Goal: Task Accomplishment & Management: Use online tool/utility

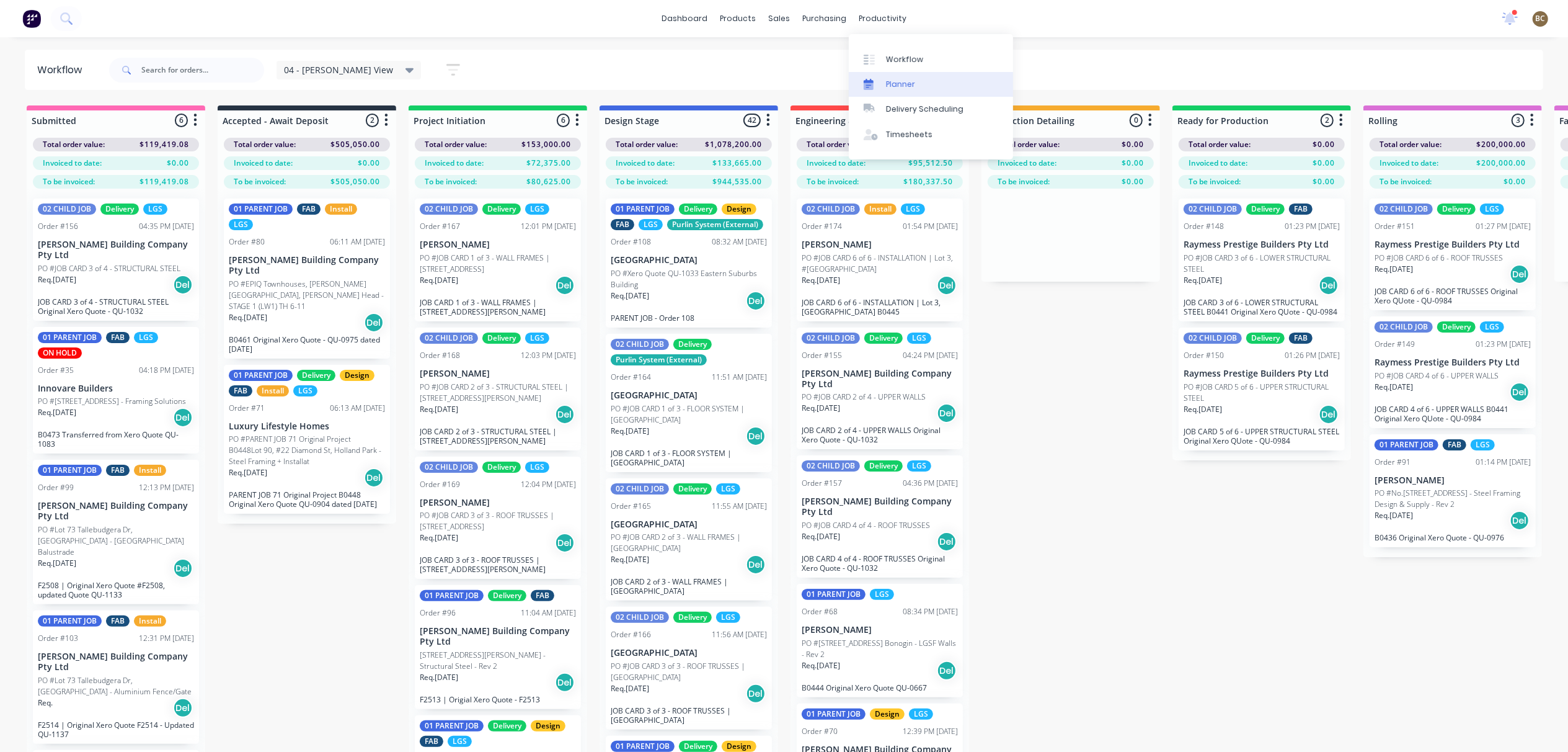
click at [913, 89] on div "Planner" at bounding box center [900, 84] width 29 height 11
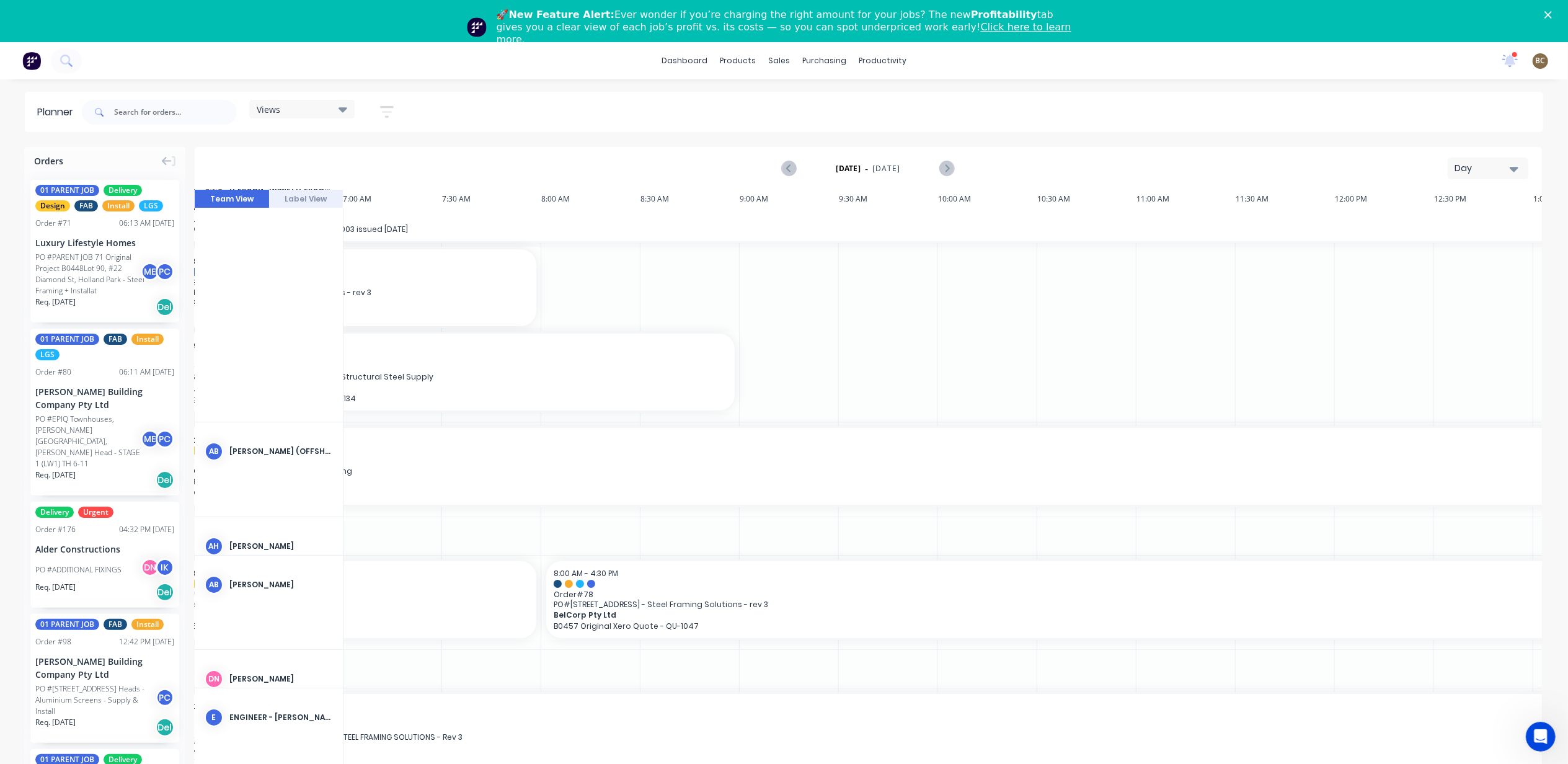
scroll to position [0, 199]
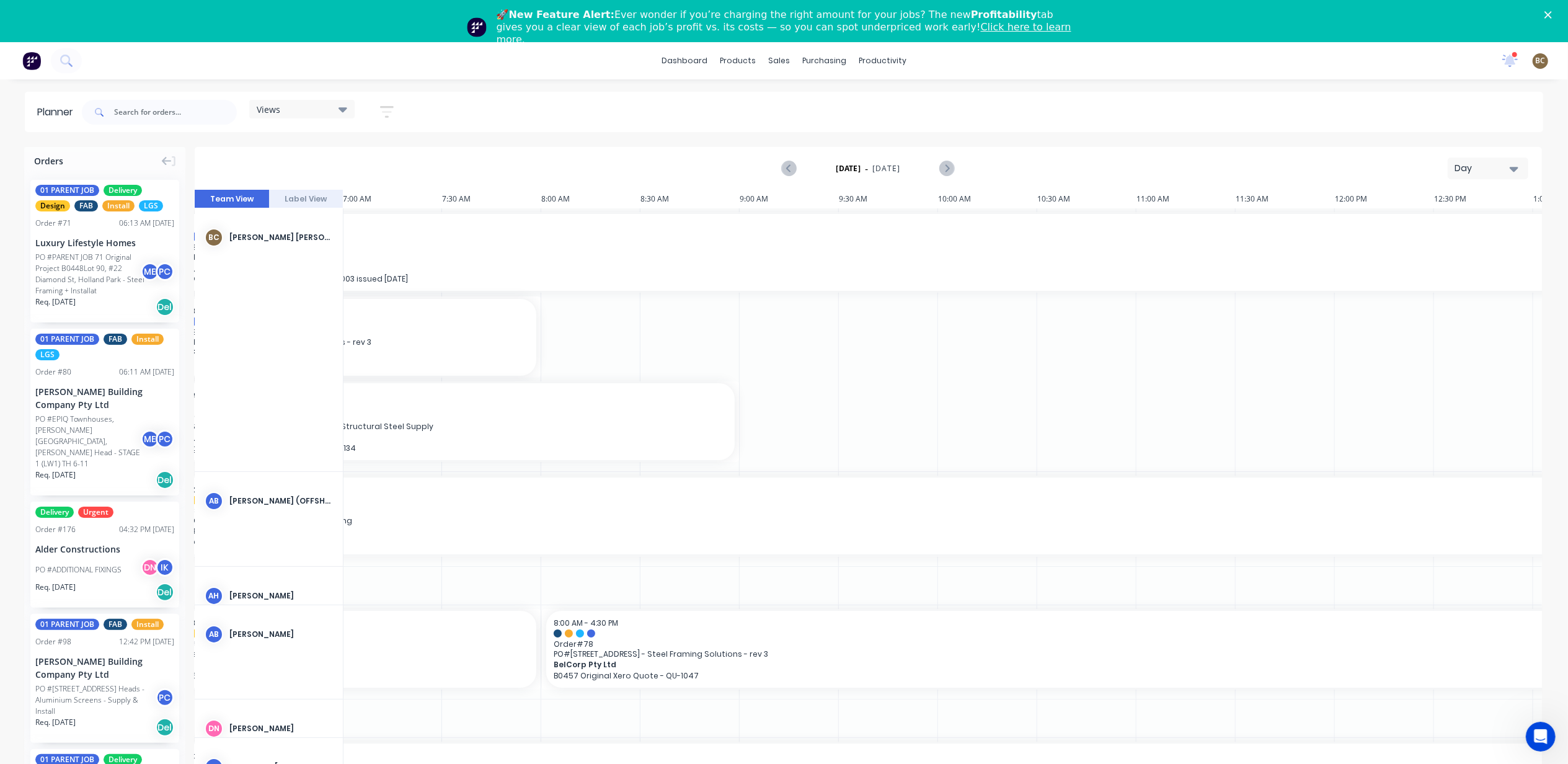
click at [1424, 154] on div "[DATE] - [DATE] Day" at bounding box center [868, 168] width 1344 height 40
drag, startPoint x: 1444, startPoint y: 155, endPoint x: 1455, endPoint y: 162, distance: 13.0
click at [1444, 157] on div "[DATE] - [DATE] Day" at bounding box center [868, 168] width 1344 height 40
click at [1455, 162] on div "Day" at bounding box center [1483, 168] width 57 height 13
click at [316, 107] on div "Views" at bounding box center [302, 109] width 91 height 11
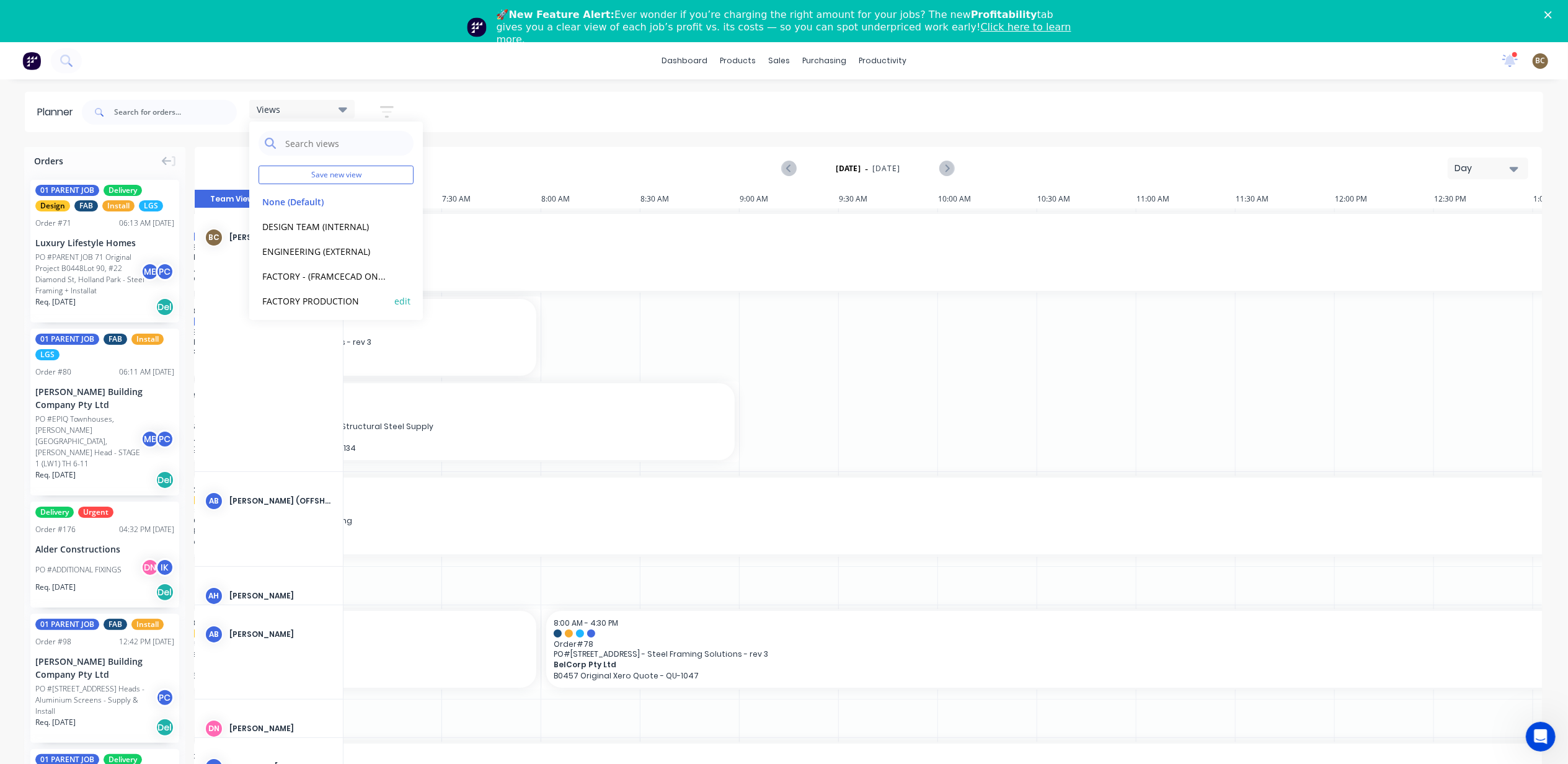
click at [326, 298] on button "FACTORY PRODUCTION" at bounding box center [324, 300] width 132 height 14
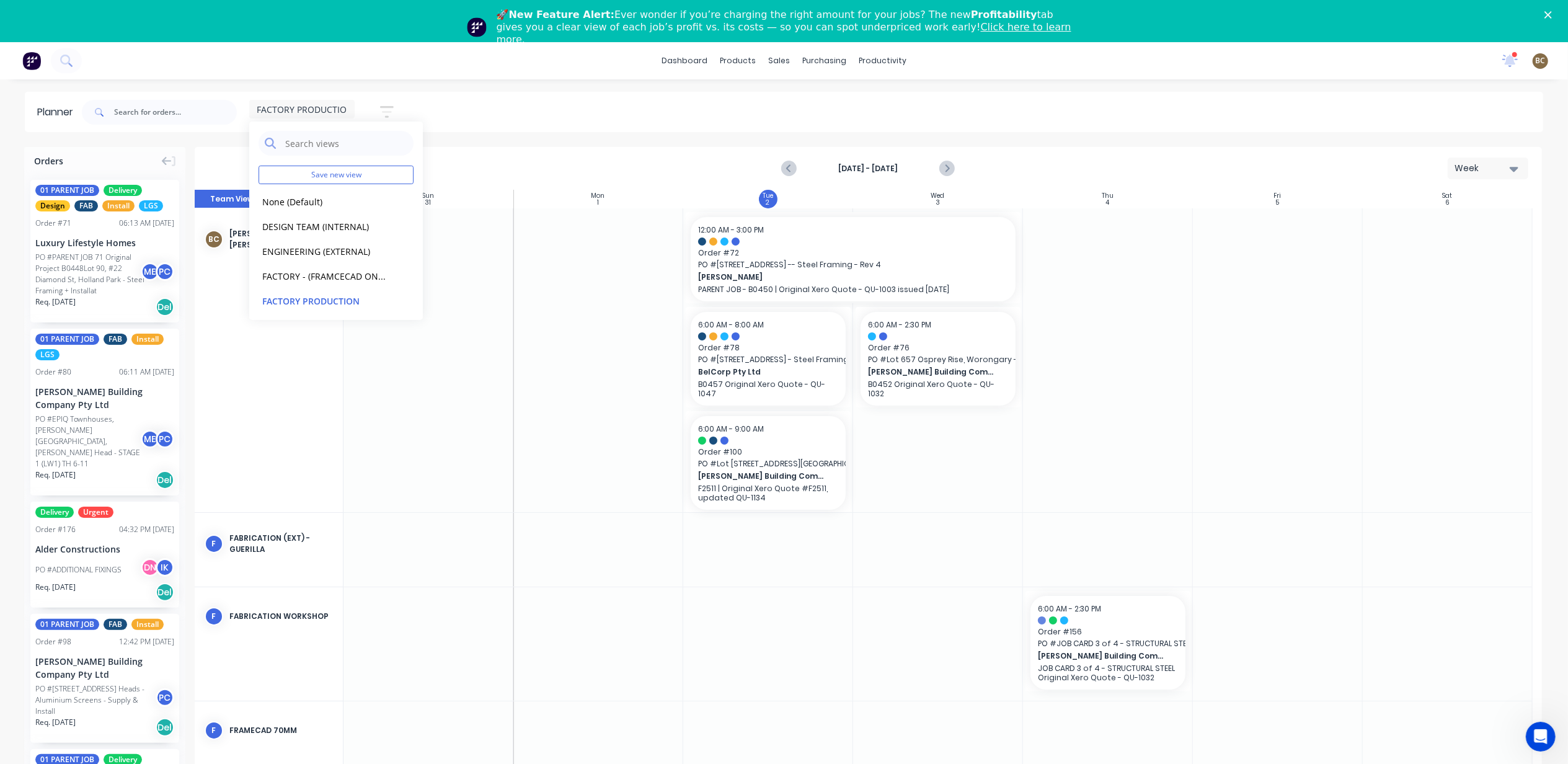
click at [484, 85] on div "dashboard products sales purchasing productivity dashboard products Product Cat…" at bounding box center [784, 424] width 1568 height 764
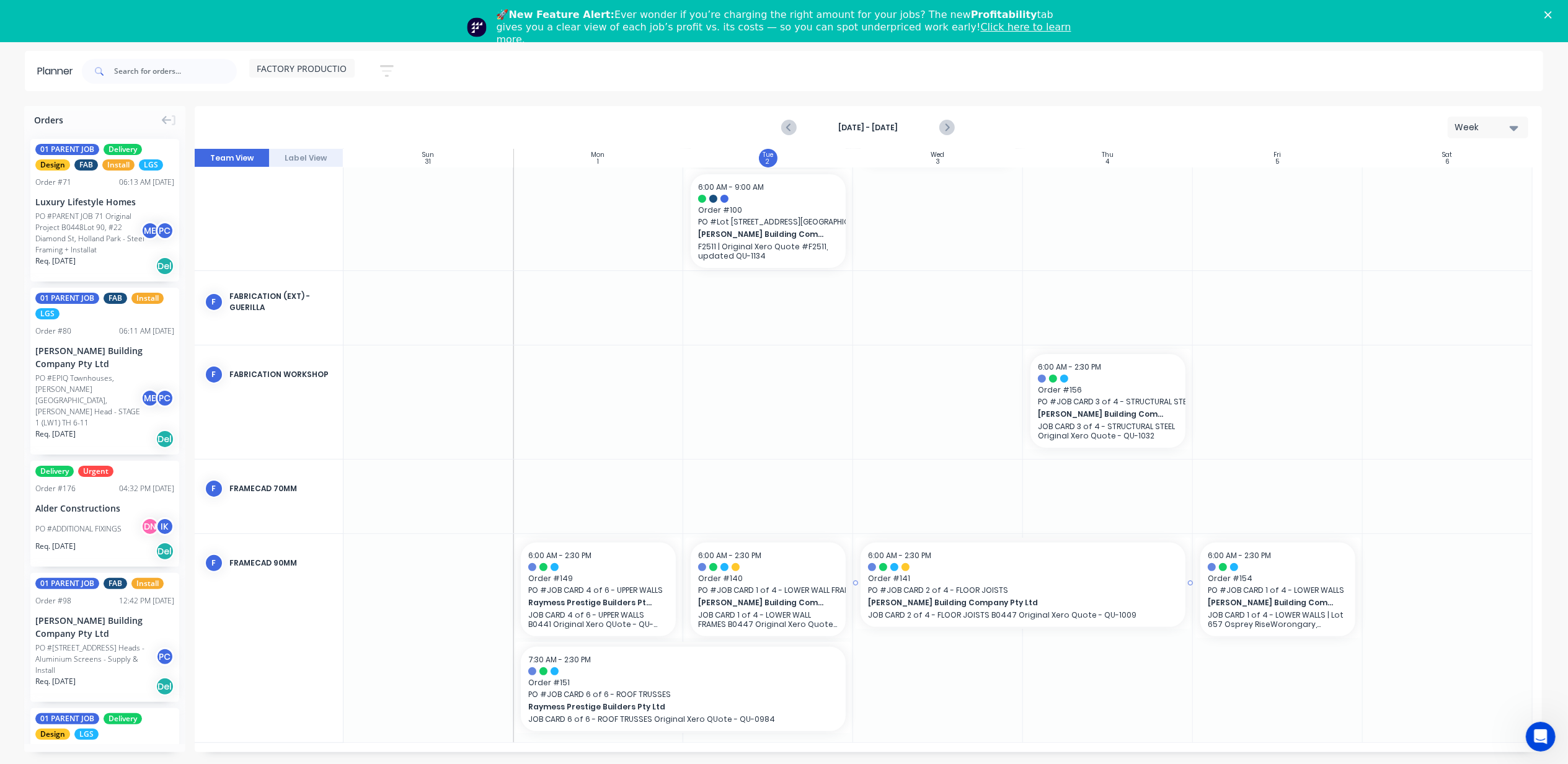
scroll to position [42, 0]
drag, startPoint x: 647, startPoint y: 711, endPoint x: 656, endPoint y: 701, distance: 13.5
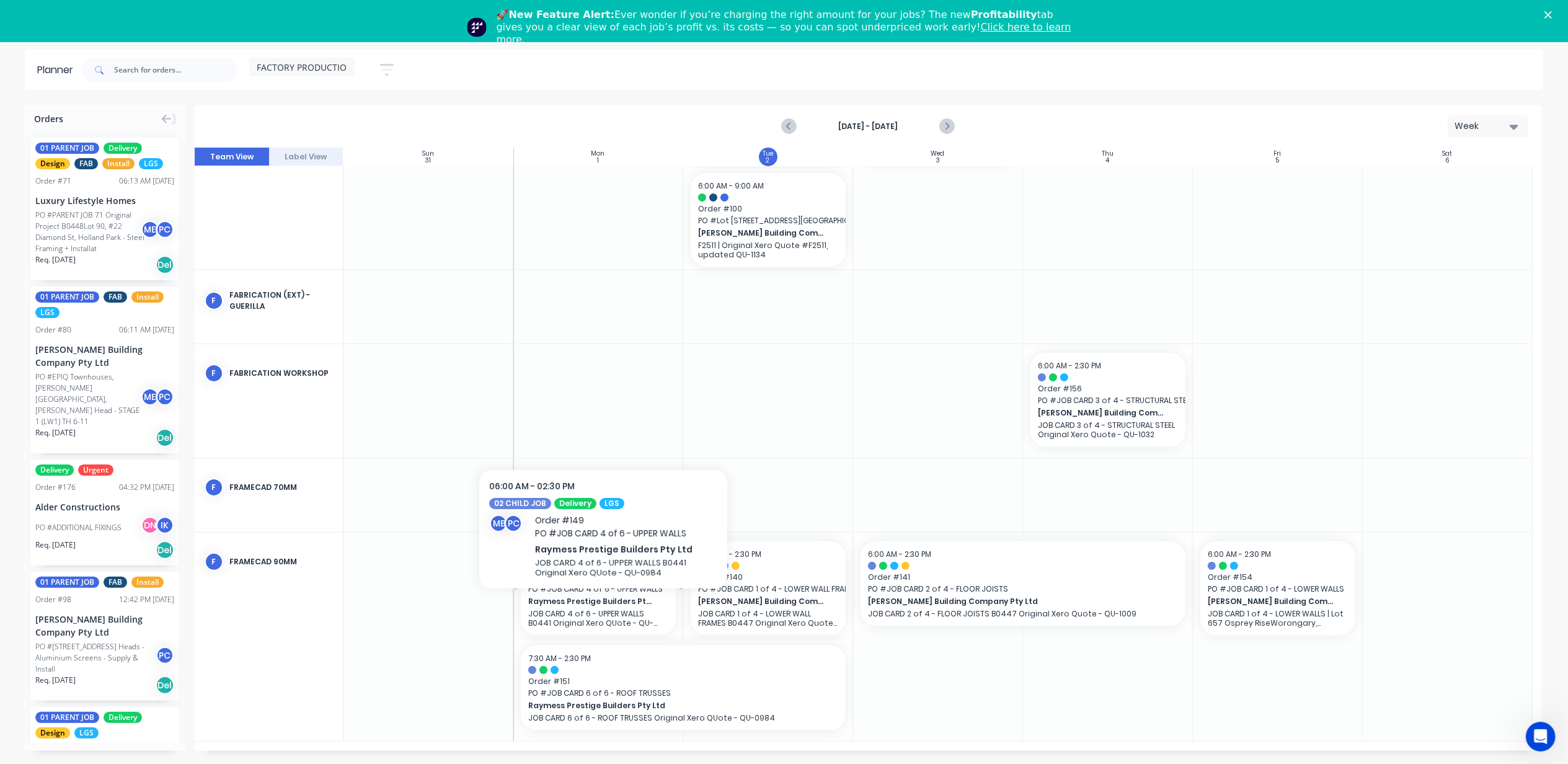
click at [603, 611] on p "JOB CARD 4 of 6 - UPPER WALLS B0441 Original Xero QUote - QU-0984" at bounding box center [598, 618] width 140 height 19
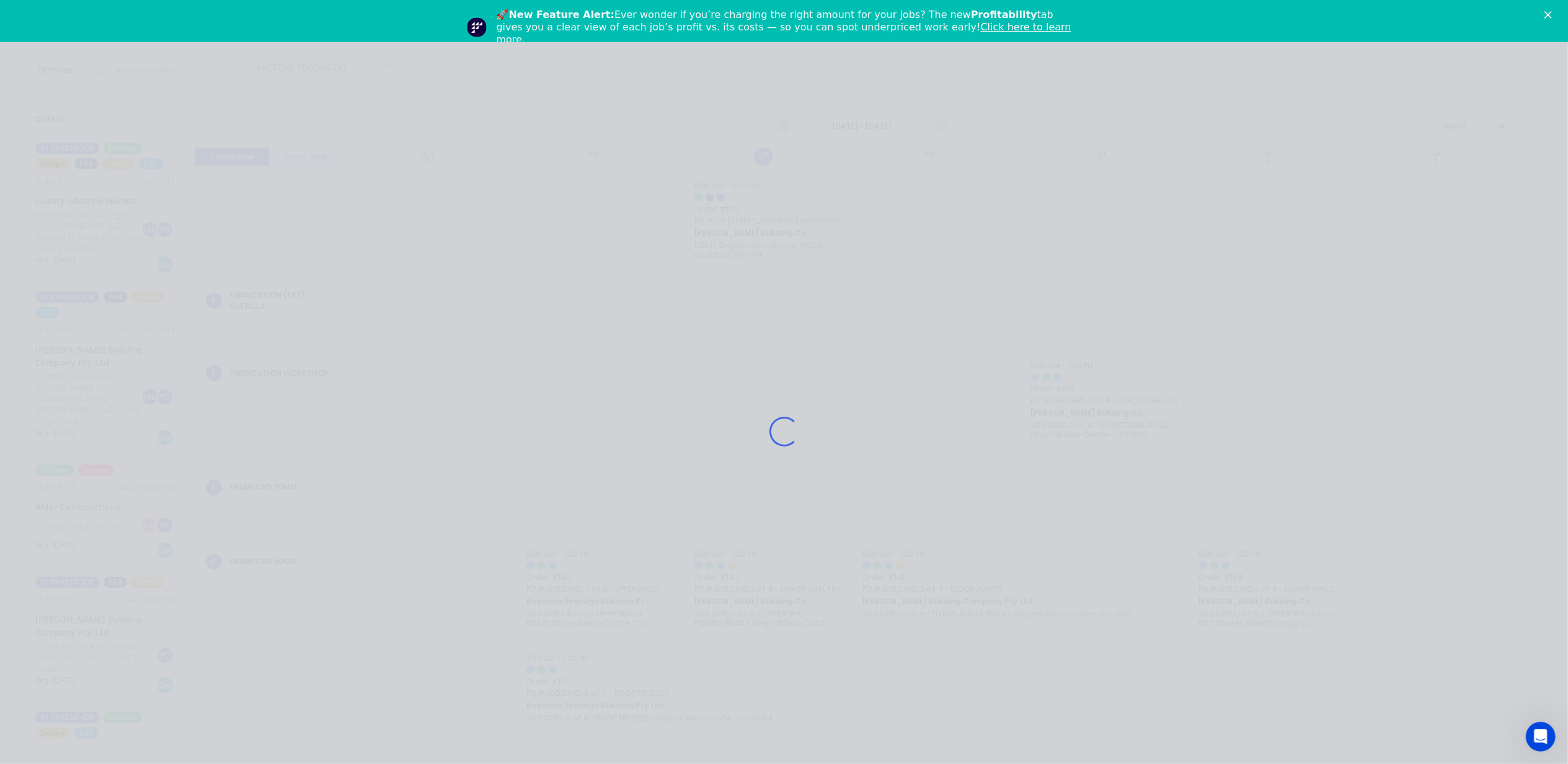
scroll to position [192, 0]
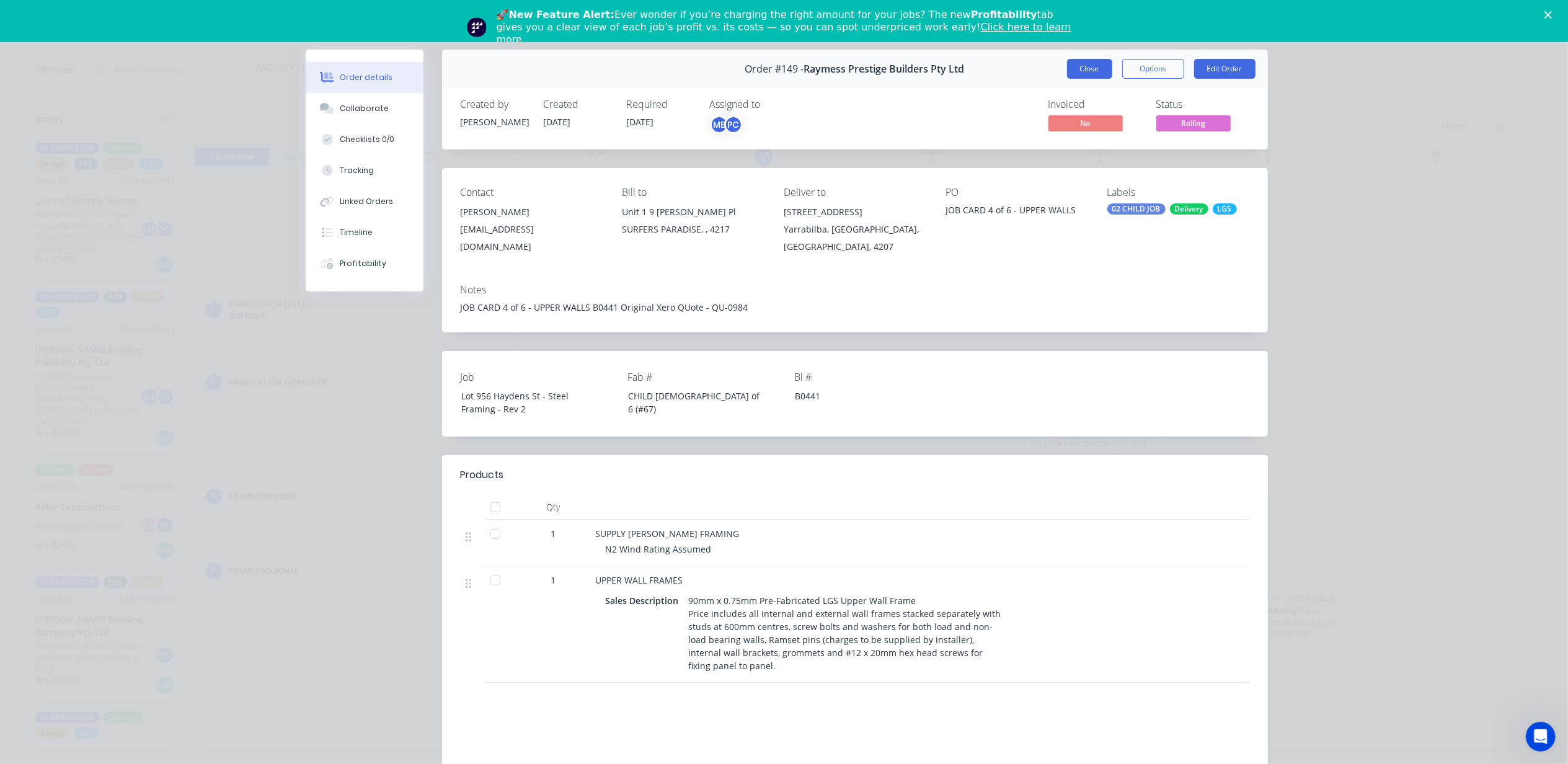
click at [1080, 71] on button "Close" at bounding box center [1090, 69] width 45 height 20
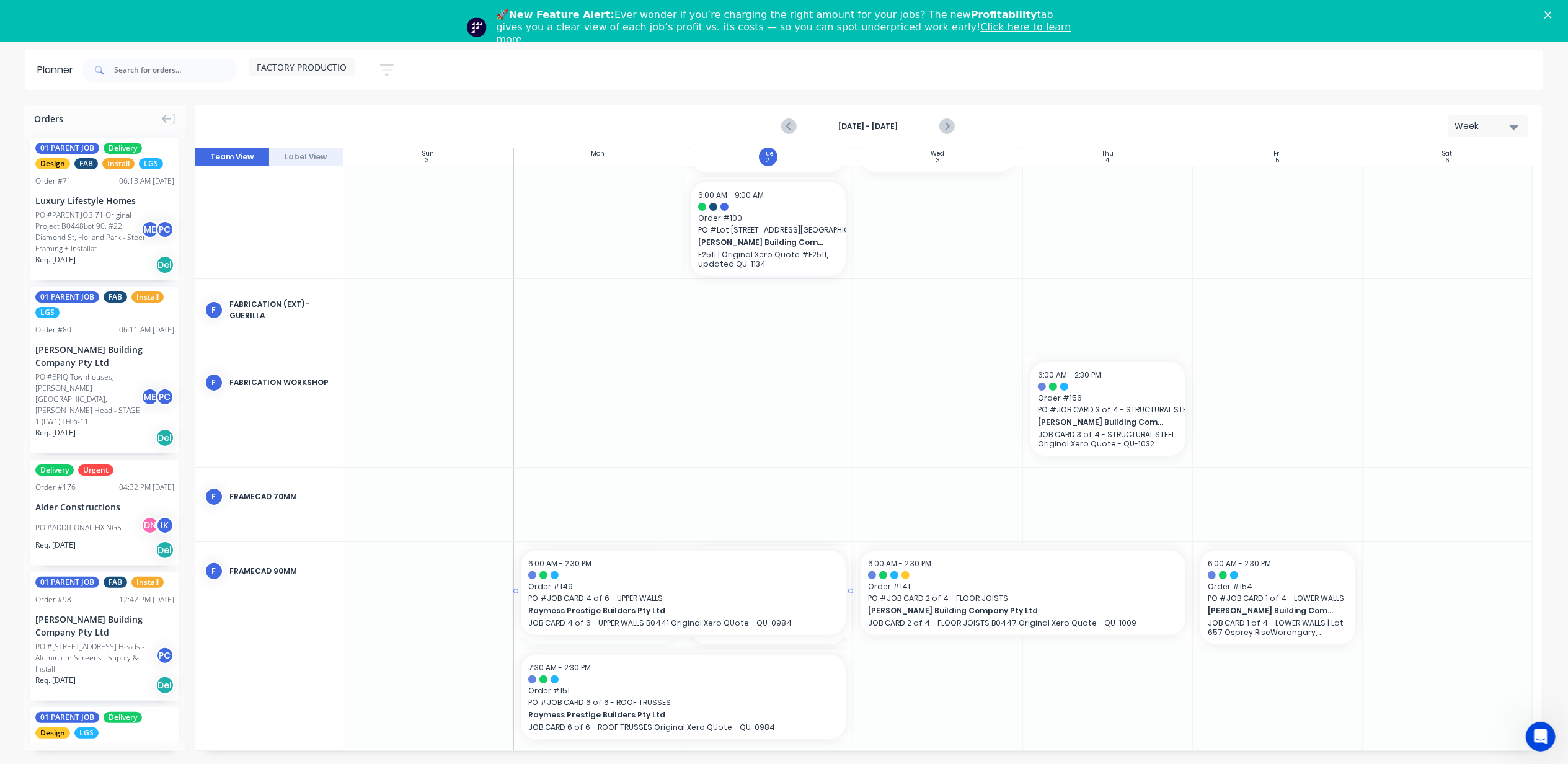
drag, startPoint x: 678, startPoint y: 592, endPoint x: 742, endPoint y: 589, distance: 64.1
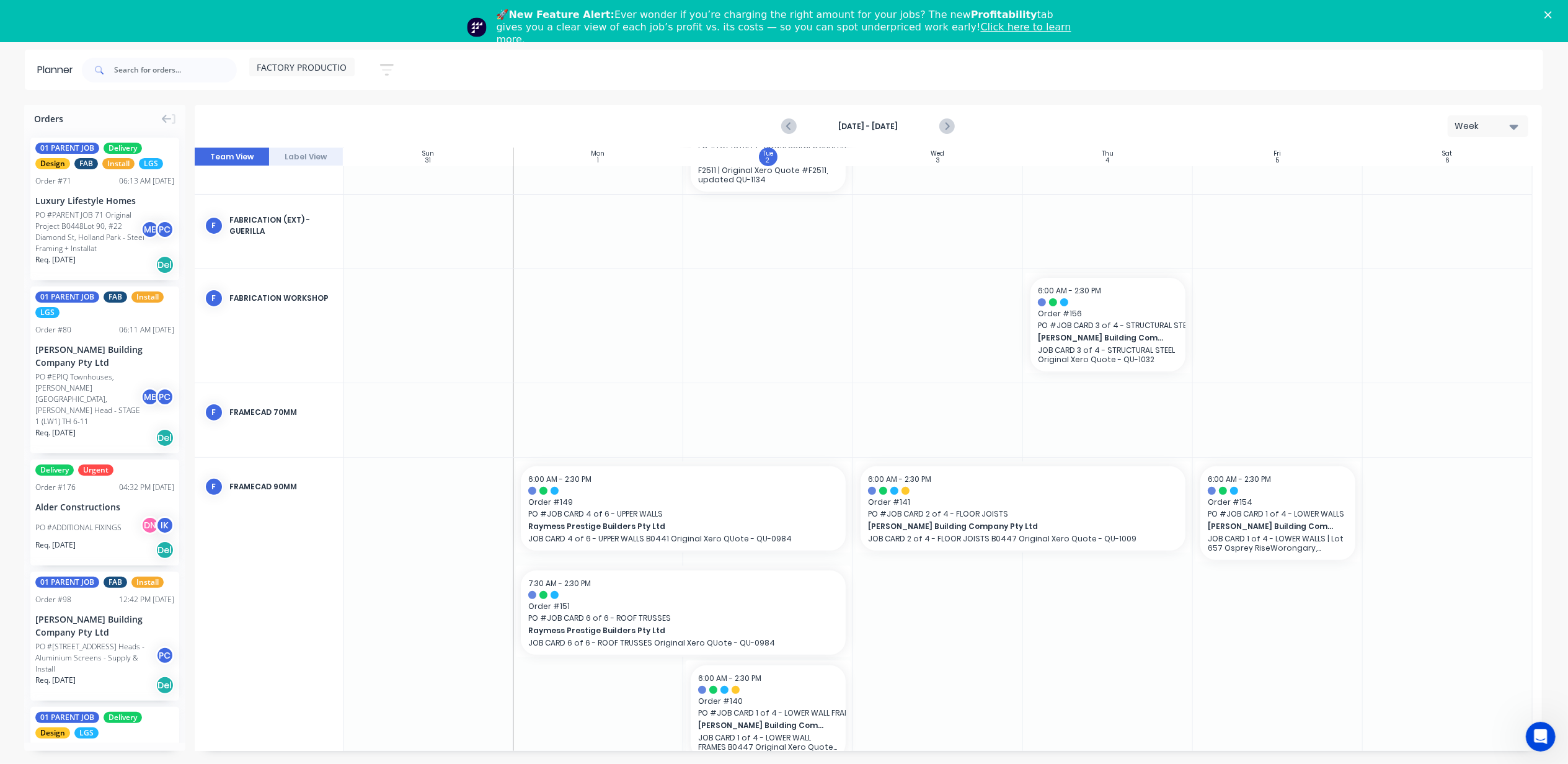
scroll to position [305, 0]
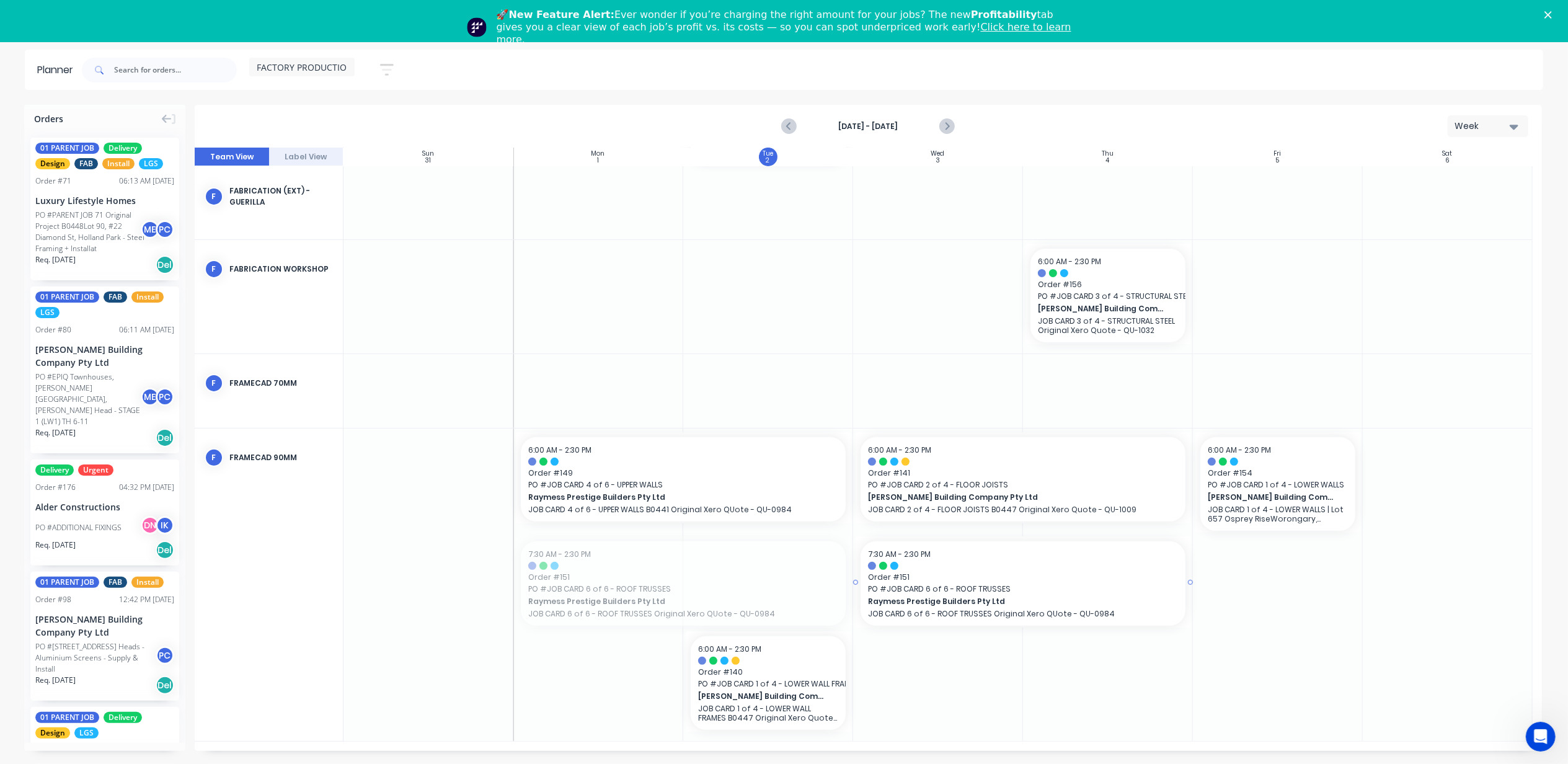
drag, startPoint x: 684, startPoint y: 586, endPoint x: 1088, endPoint y: 564, distance: 404.6
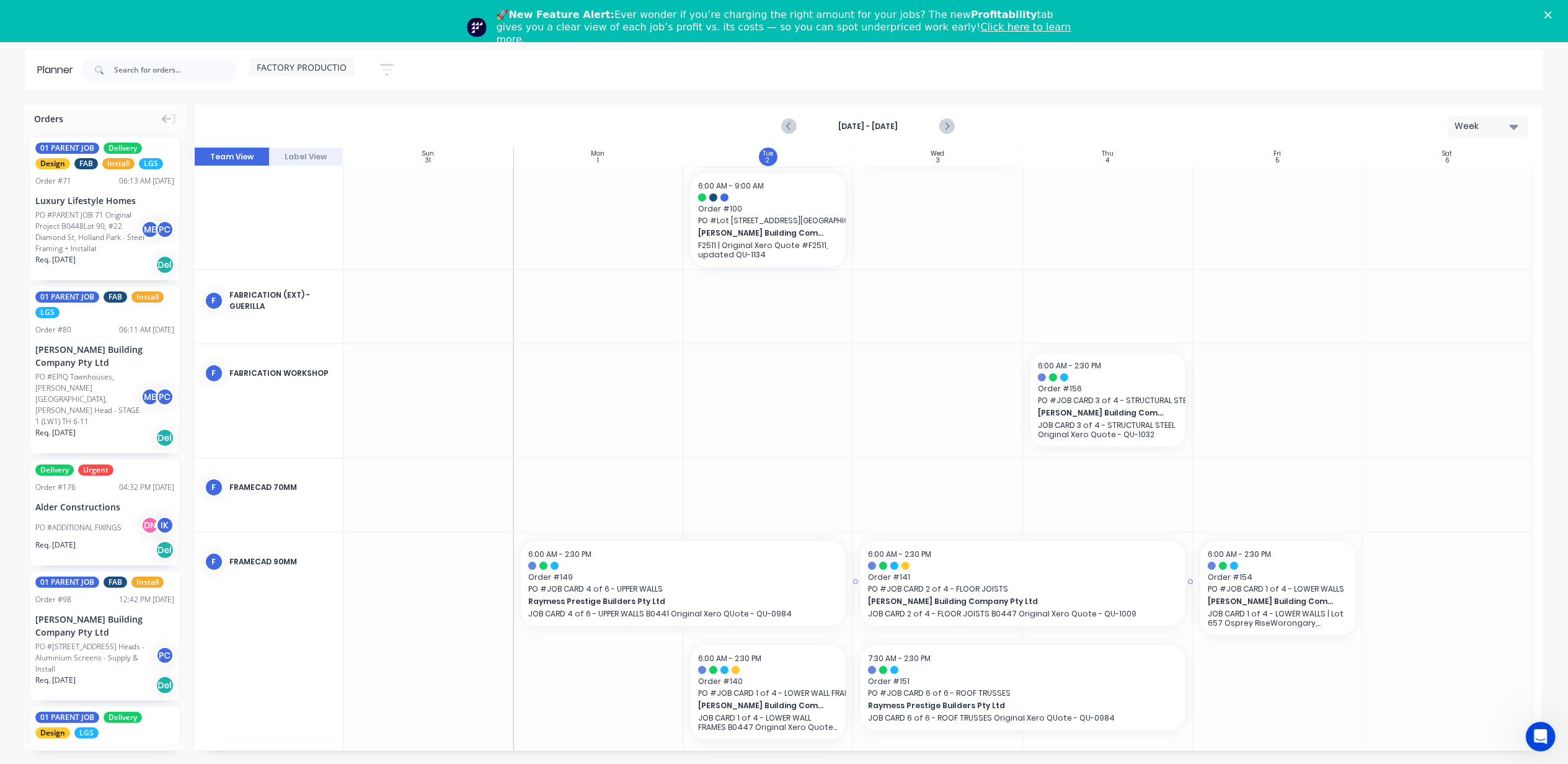
scroll to position [209, 0]
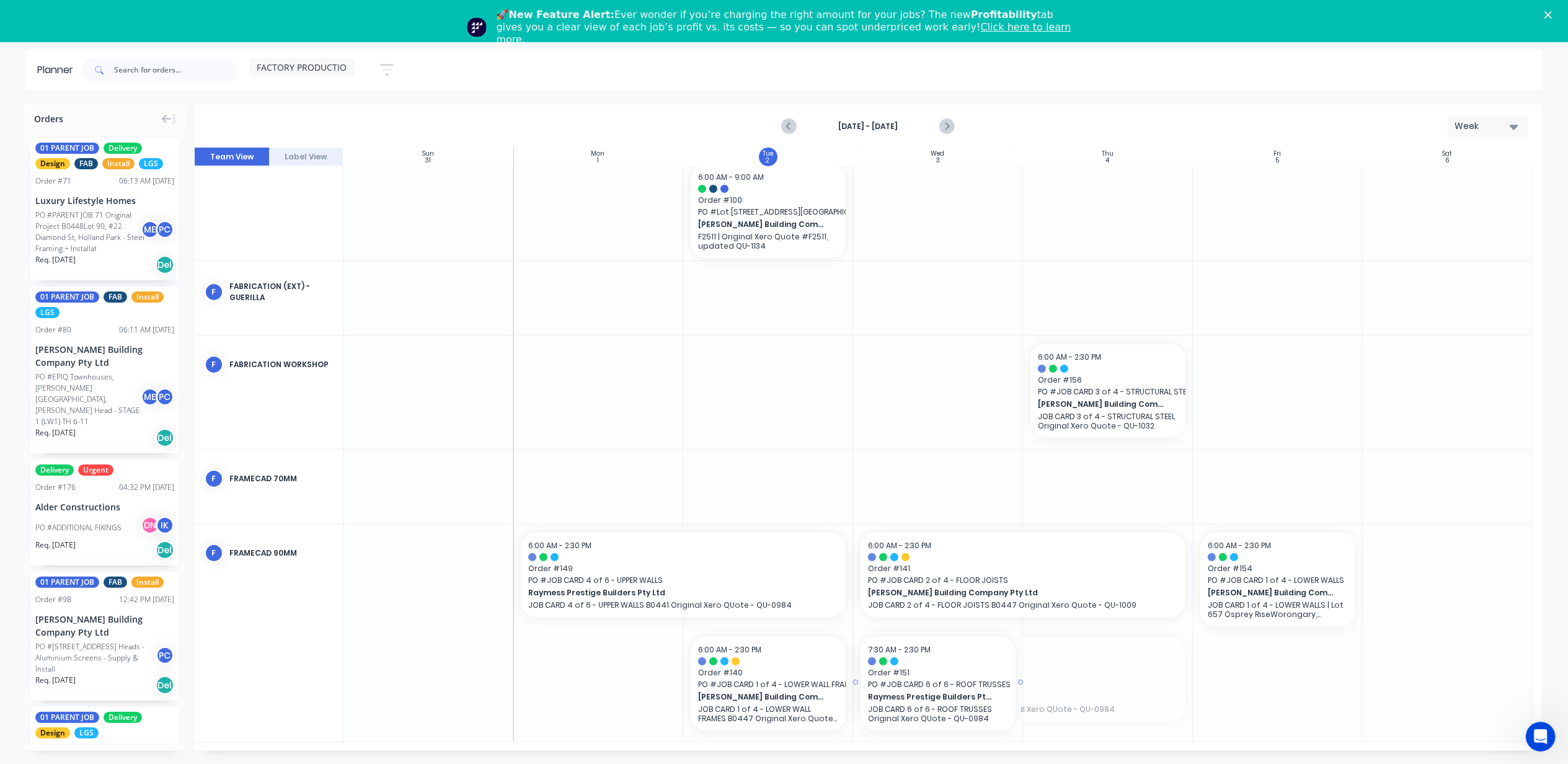
drag, startPoint x: 1184, startPoint y: 676, endPoint x: 995, endPoint y: 679, distance: 189.0
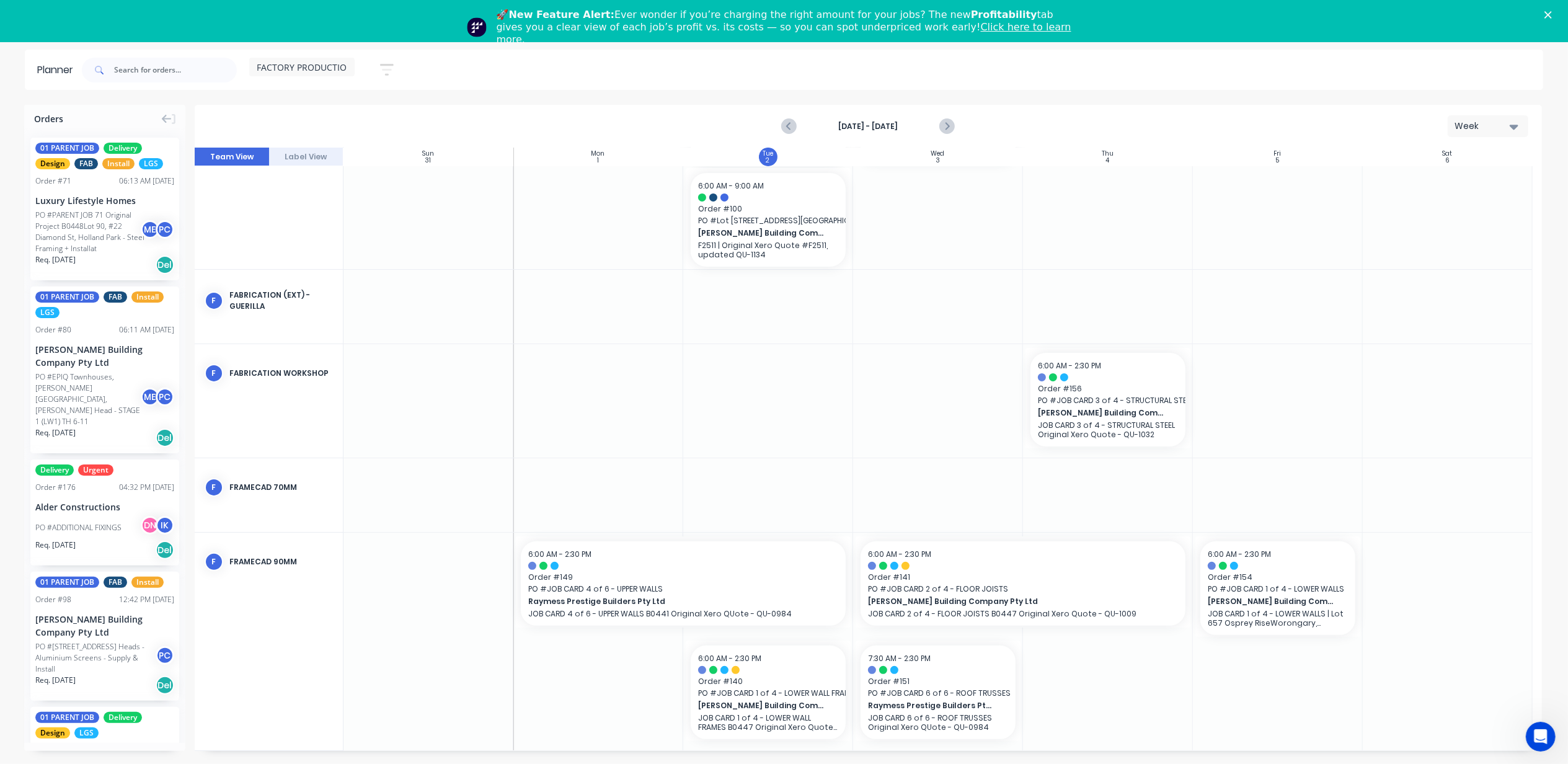
click at [1111, 691] on div at bounding box center [1107, 642] width 170 height 218
drag, startPoint x: 764, startPoint y: 723, endPoint x: 1300, endPoint y: 676, distance: 538.1
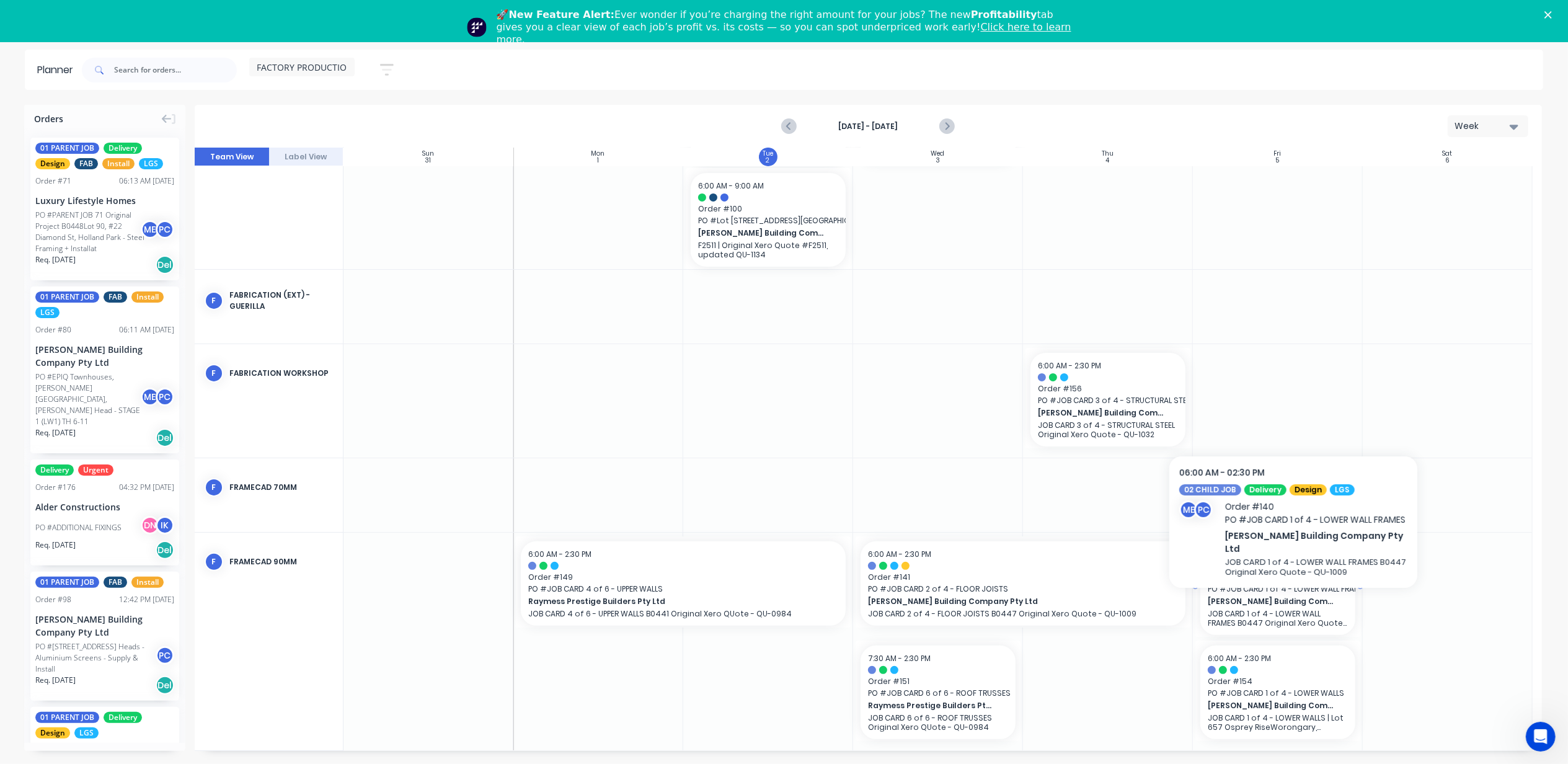
click at [1293, 597] on span "[PERSON_NAME] Building Company Pty Ltd" at bounding box center [1270, 602] width 126 height 11
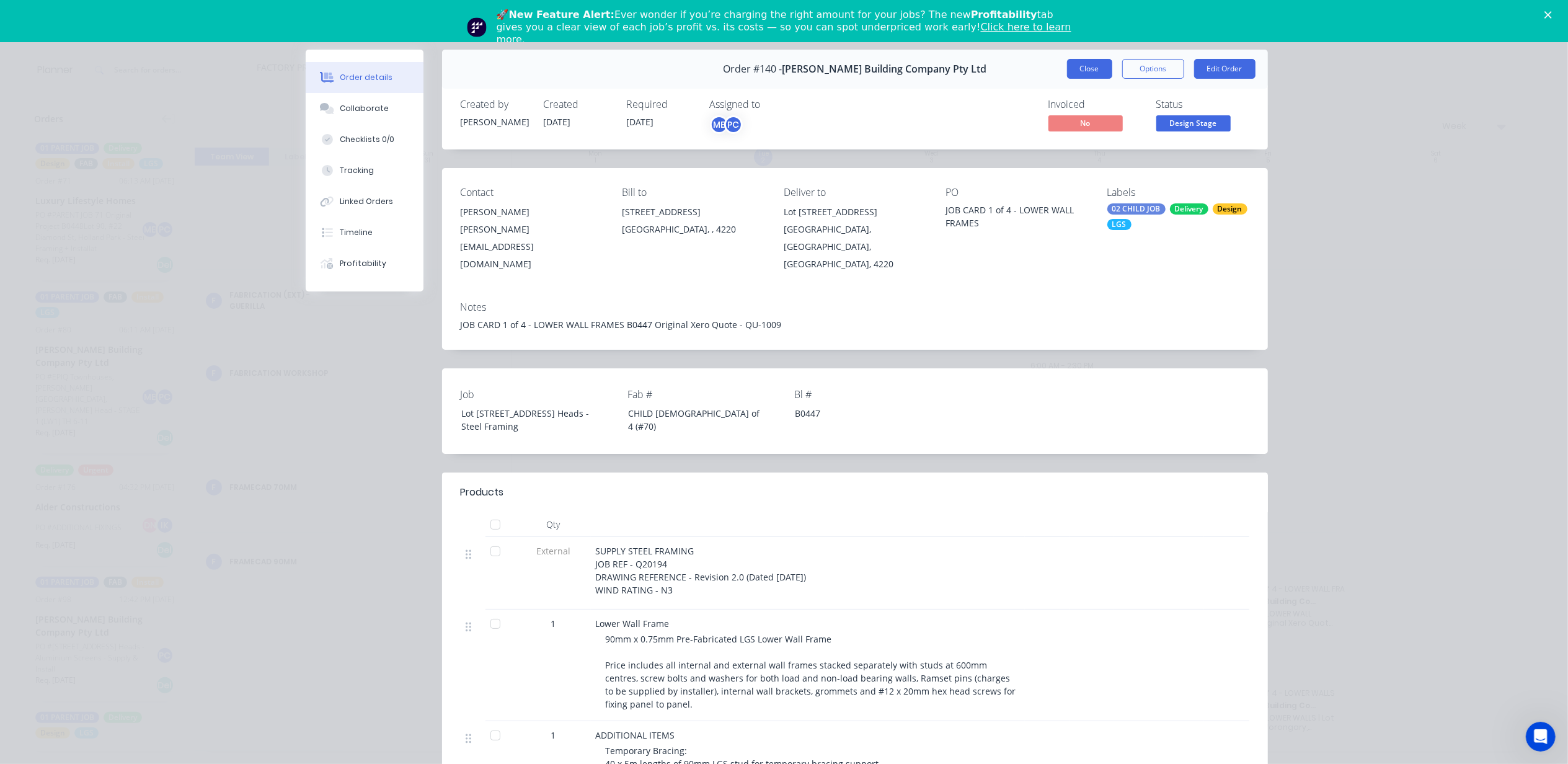
click at [1084, 65] on button "Close" at bounding box center [1090, 69] width 45 height 20
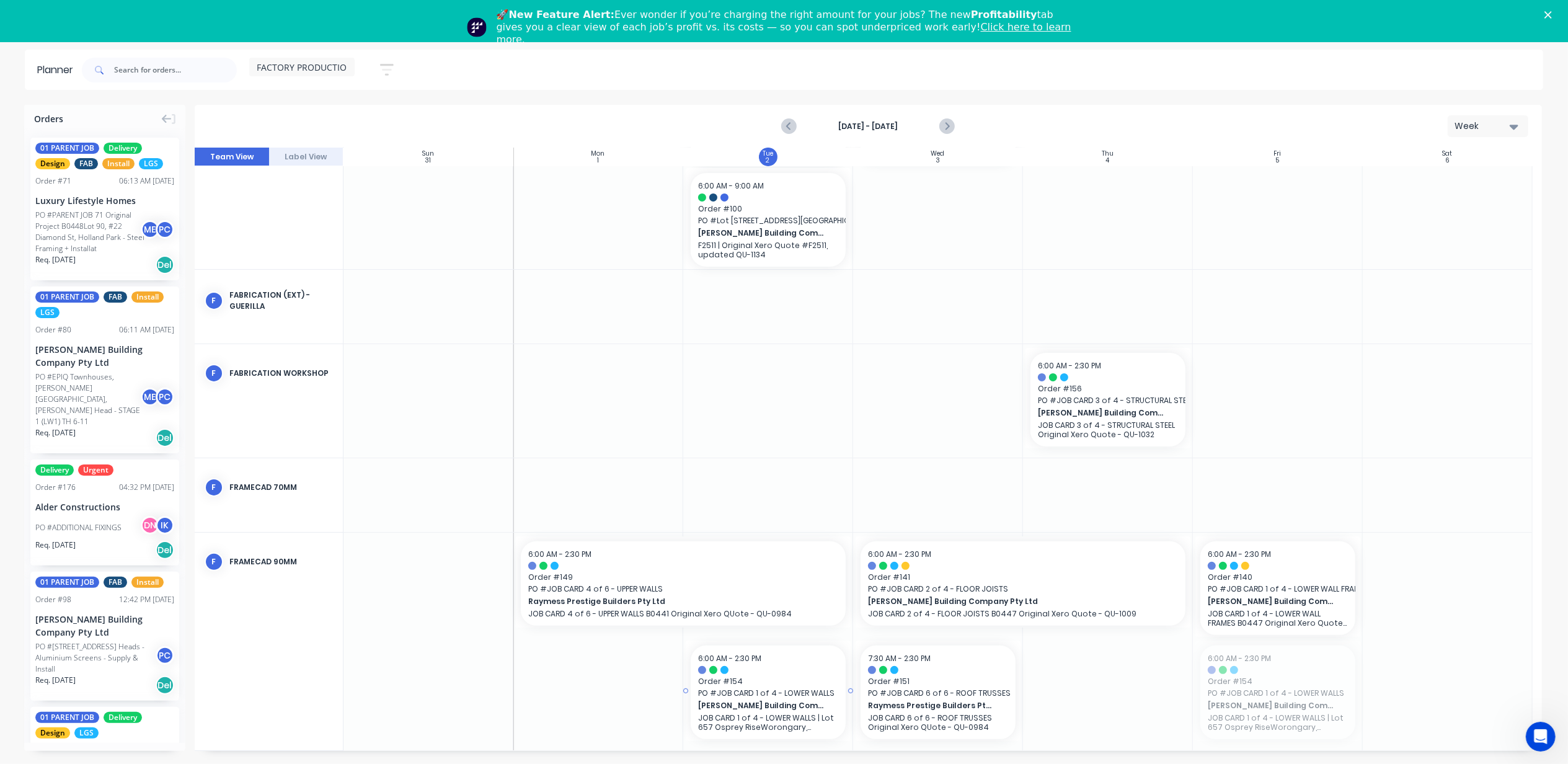
drag, startPoint x: 1258, startPoint y: 711, endPoint x: 810, endPoint y: 703, distance: 448.1
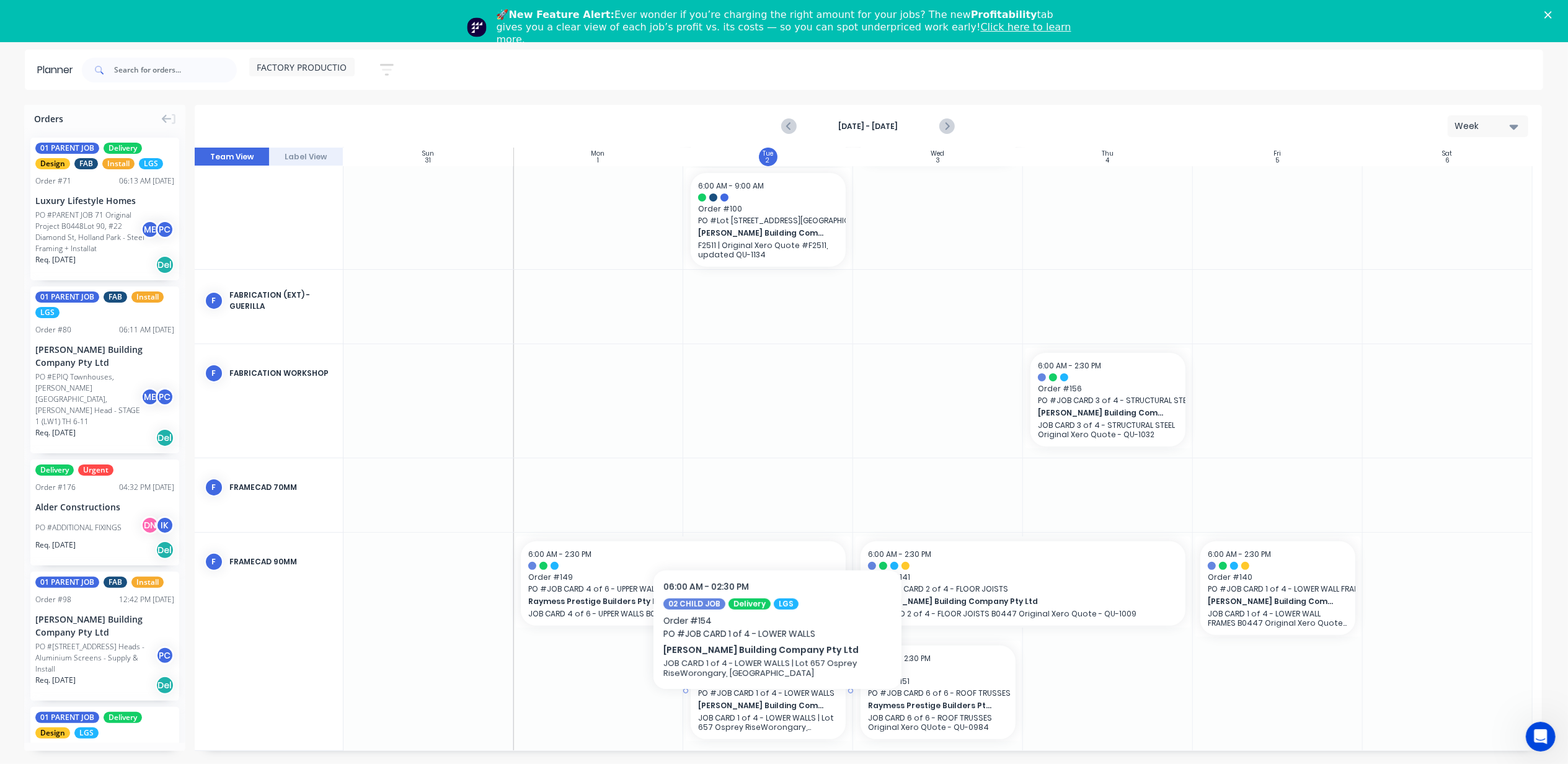
click at [777, 711] on span "[PERSON_NAME] Building Company Pty Ltd" at bounding box center [761, 706] width 126 height 11
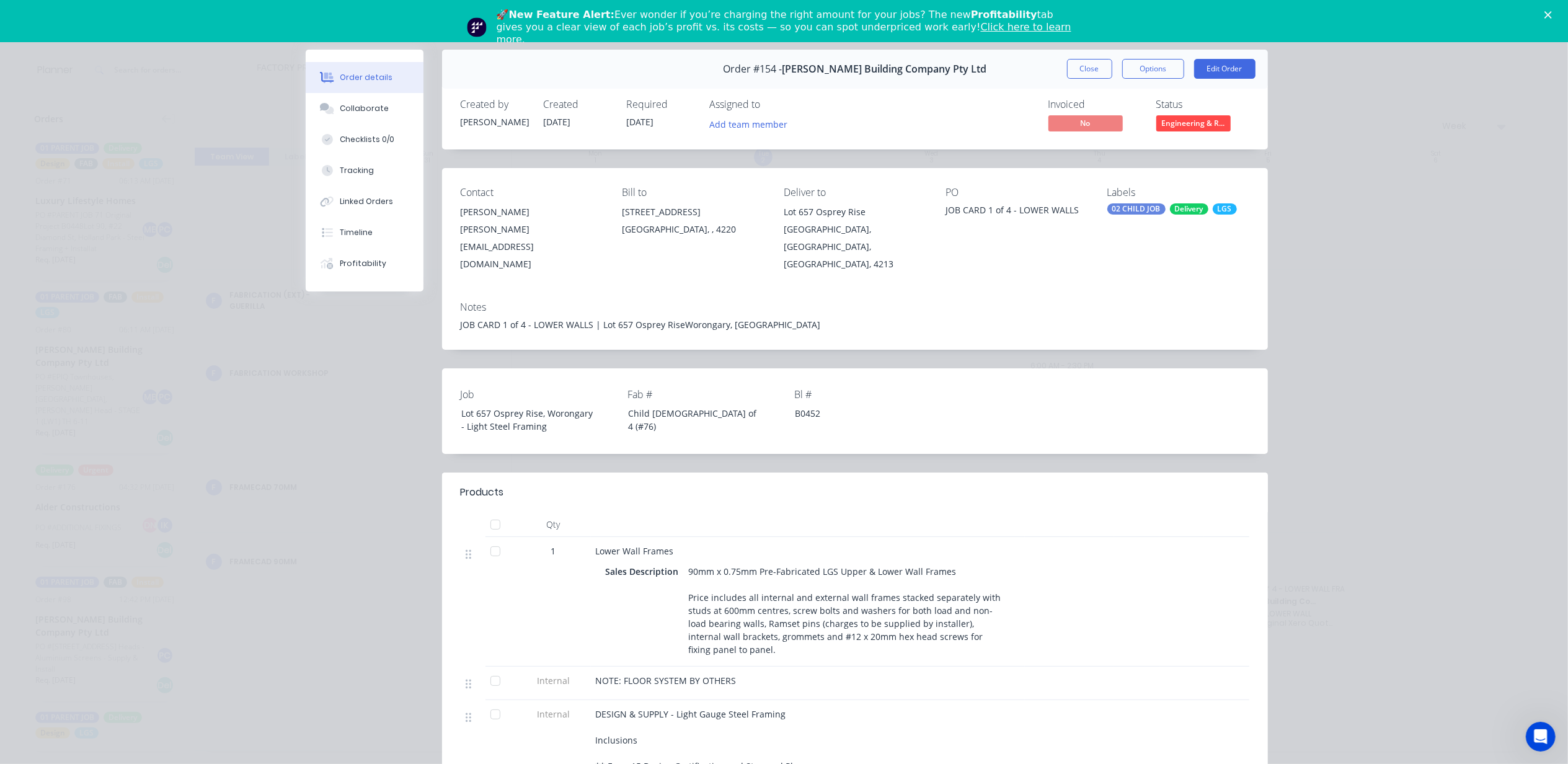
click at [960, 215] on div "JOB CARD 1 of 4 - LOWER WALLS" at bounding box center [1017, 212] width 142 height 17
drag, startPoint x: 946, startPoint y: 211, endPoint x: 1015, endPoint y: 207, distance: 69.1
click at [1015, 207] on div "JOB CARD 1 of 4 - LOWER WALLS" at bounding box center [1017, 212] width 142 height 17
click at [1075, 72] on button "Close" at bounding box center [1090, 69] width 45 height 20
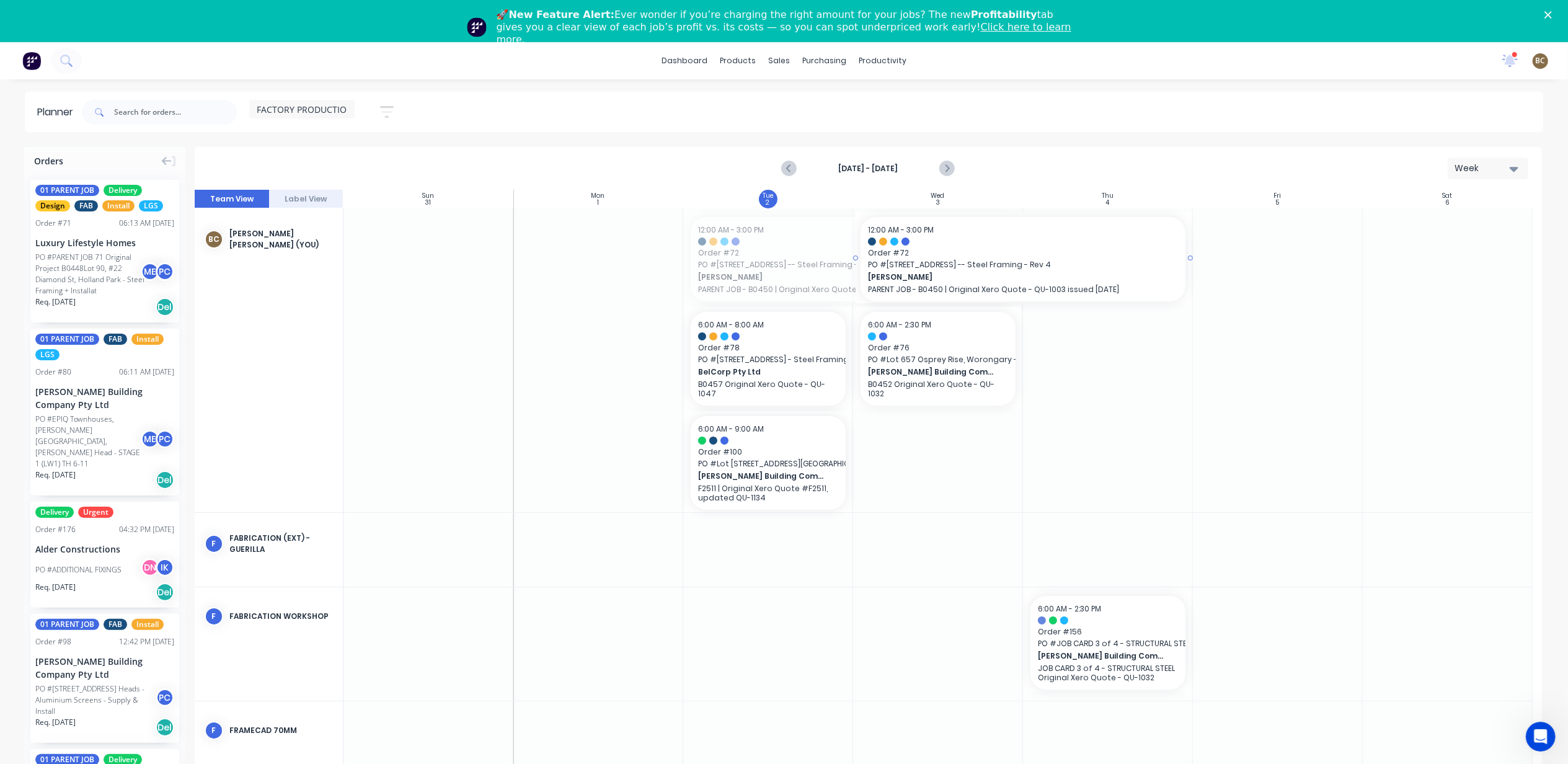
drag, startPoint x: 737, startPoint y: 292, endPoint x: 946, endPoint y: 295, distance: 209.0
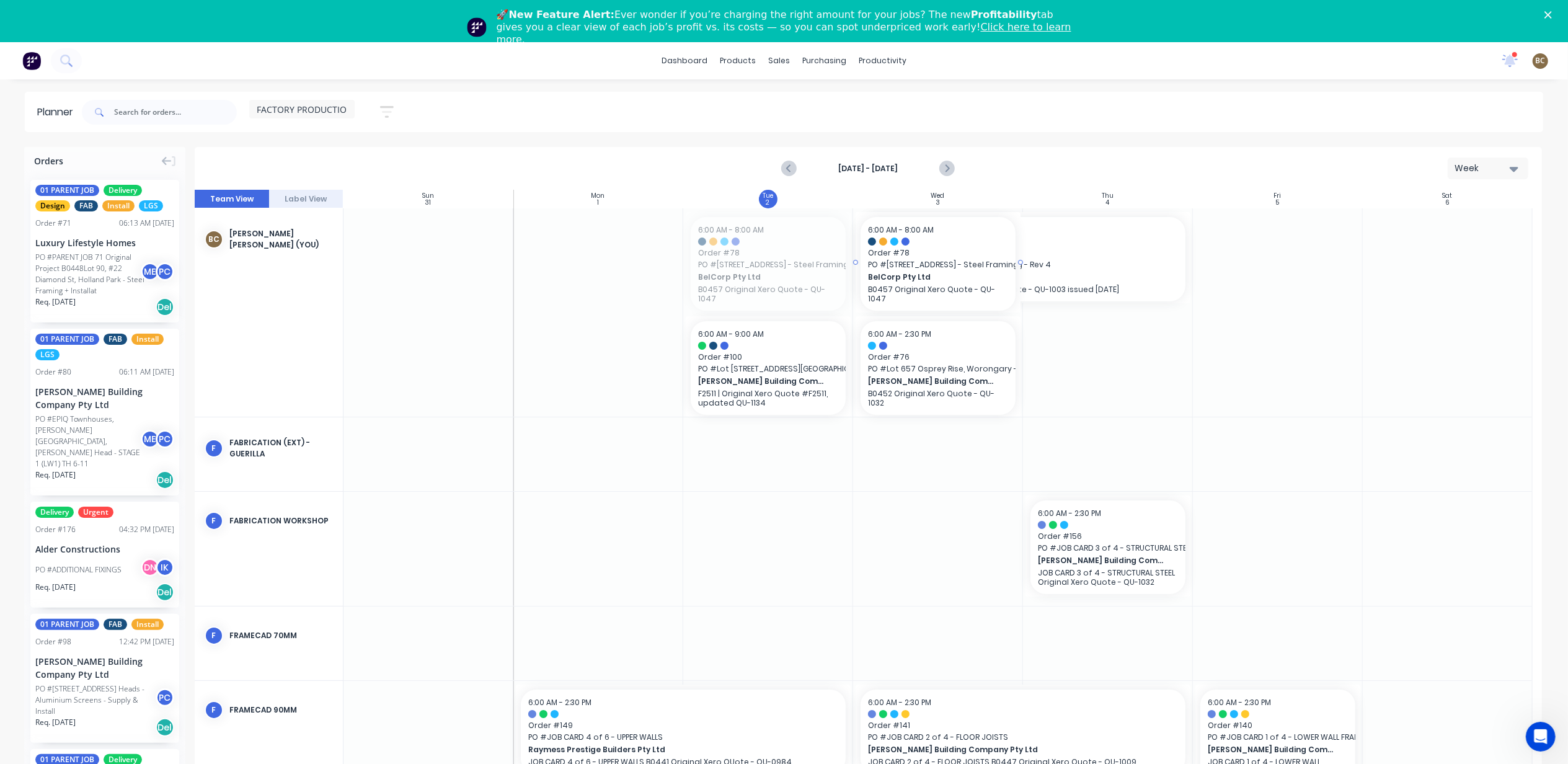
drag, startPoint x: 718, startPoint y: 275, endPoint x: 915, endPoint y: 335, distance: 205.9
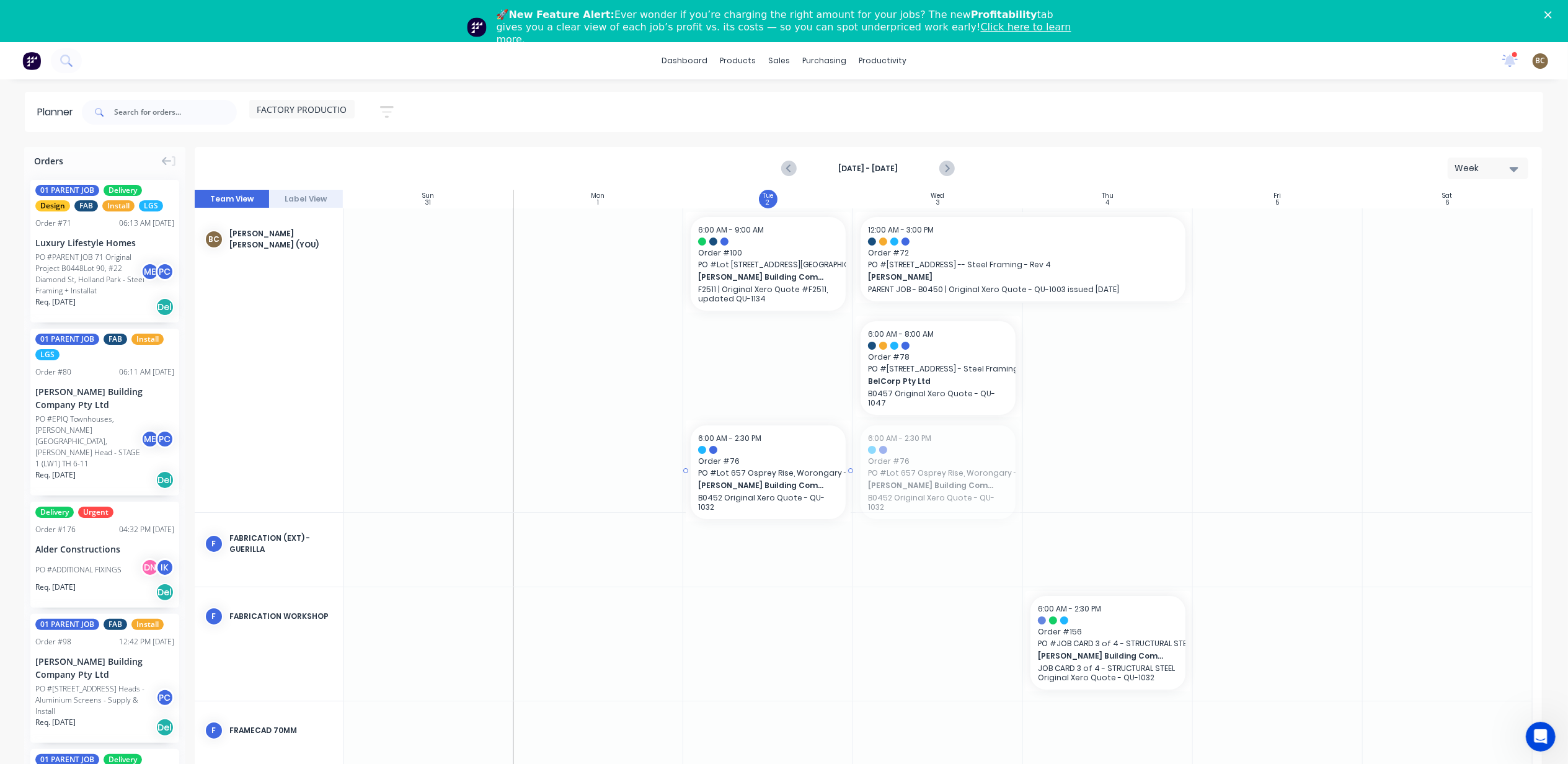
drag, startPoint x: 965, startPoint y: 472, endPoint x: 767, endPoint y: 346, distance: 234.7
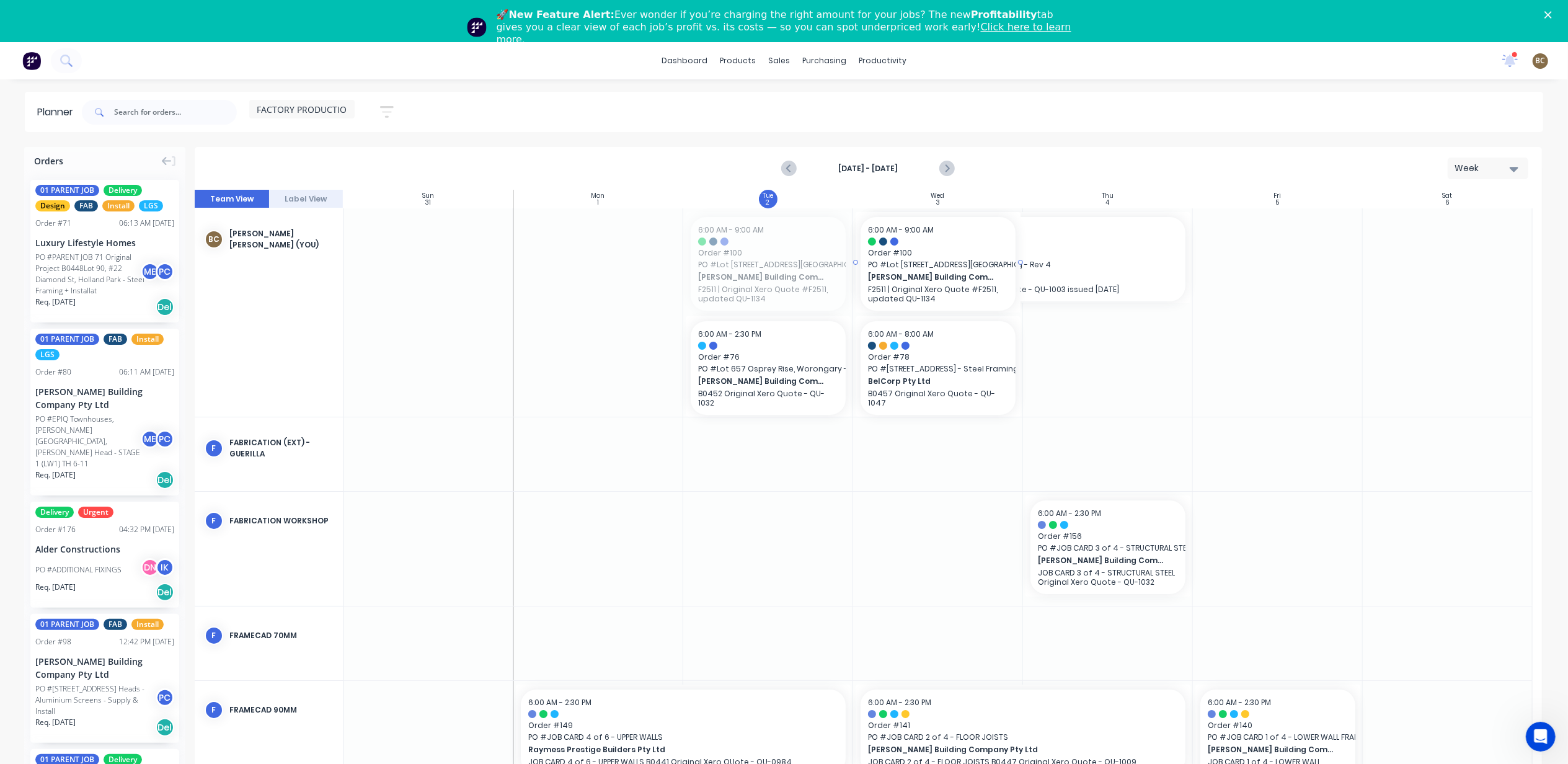
drag, startPoint x: 762, startPoint y: 272, endPoint x: 928, endPoint y: 348, distance: 182.6
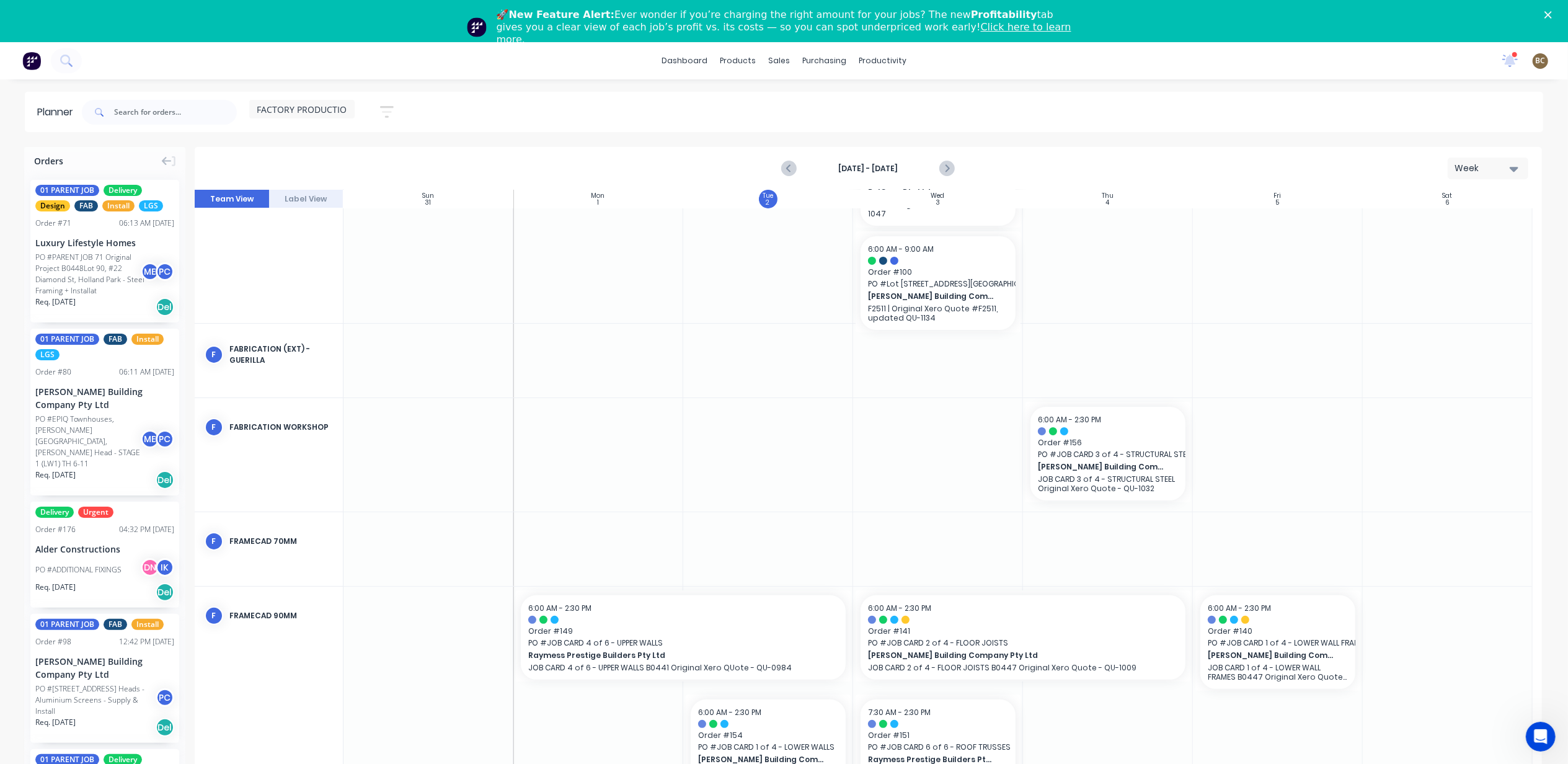
scroll to position [209, 0]
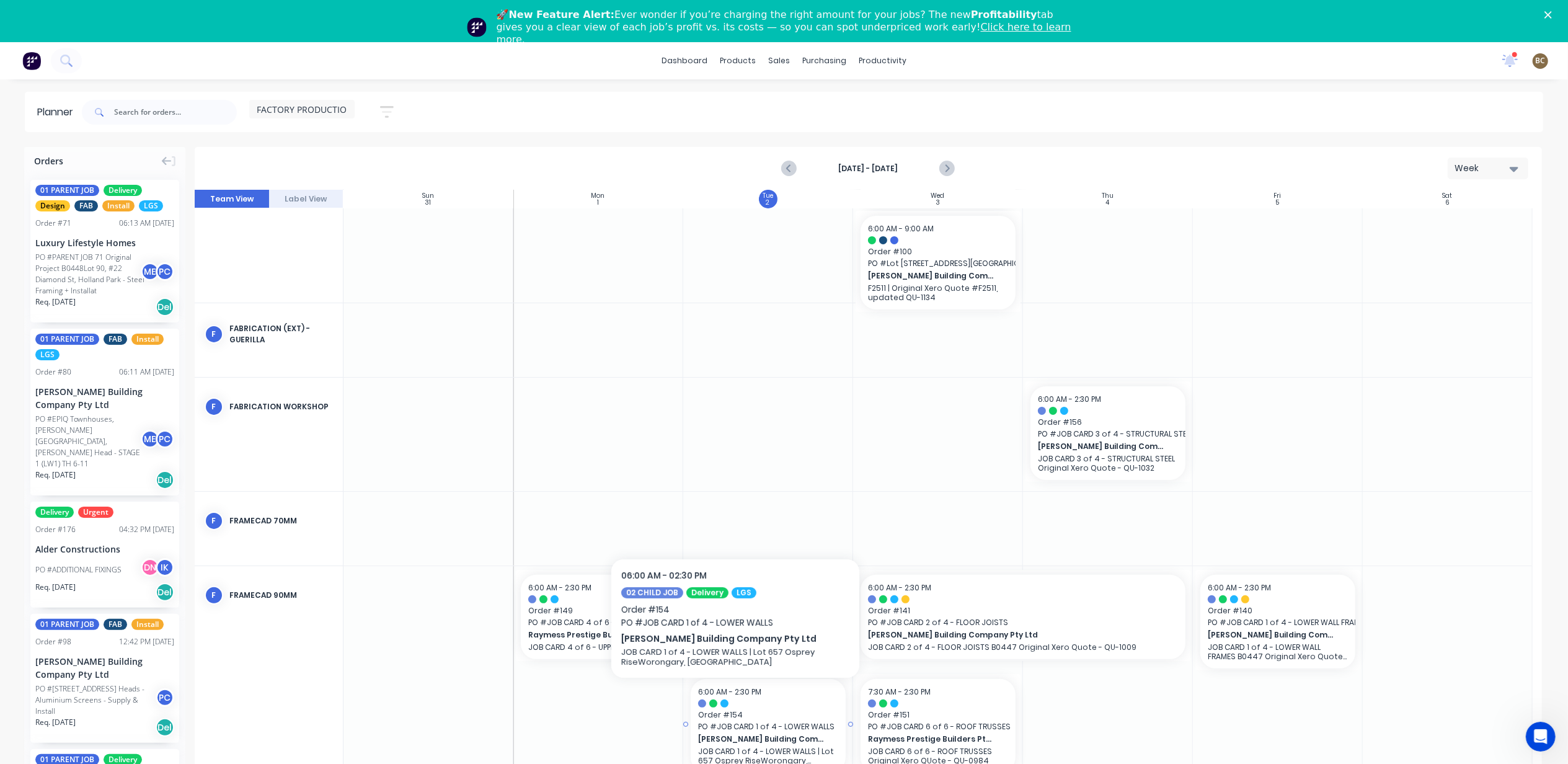
click at [736, 700] on div at bounding box center [768, 704] width 140 height 8
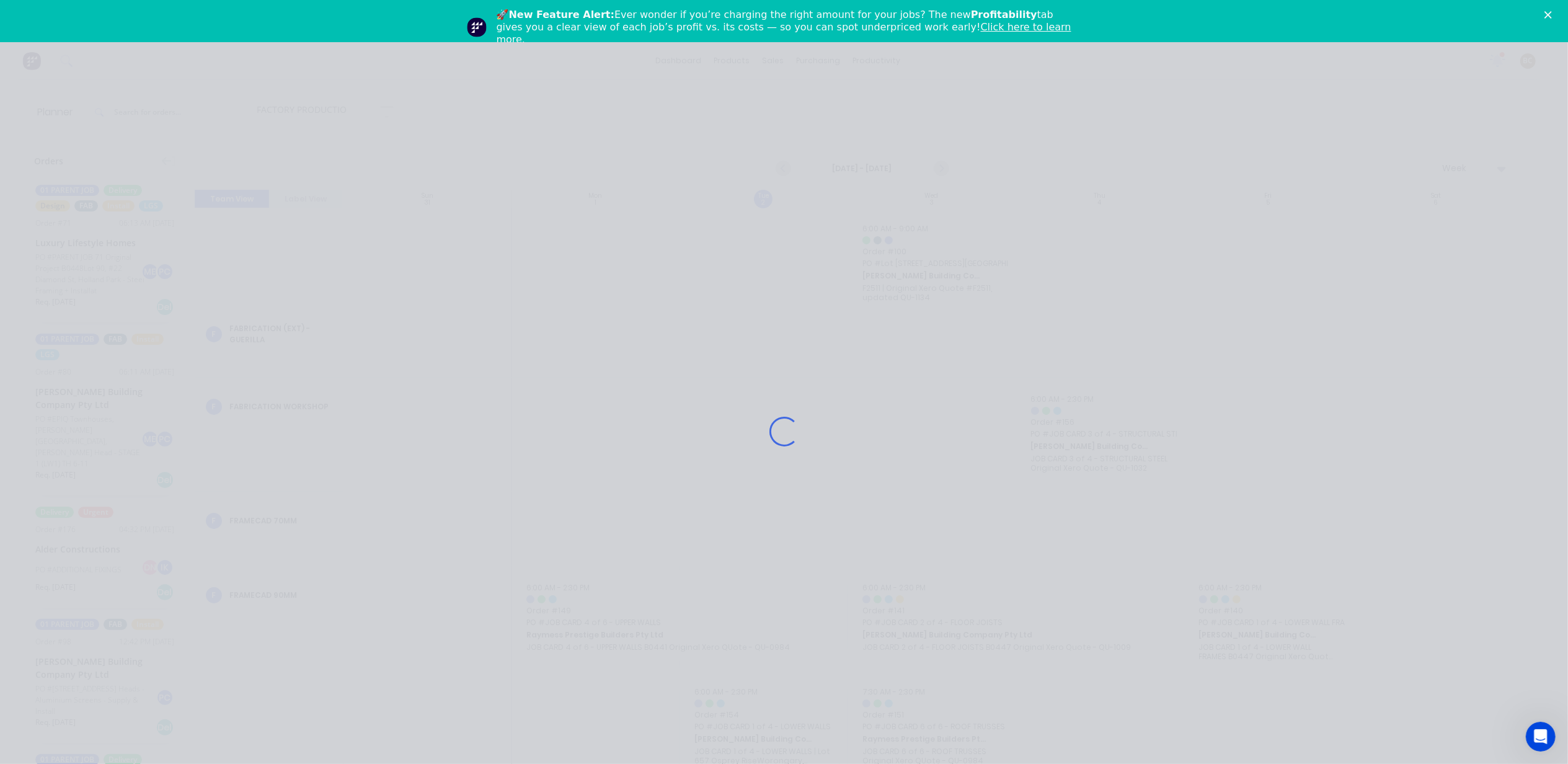
scroll to position [201, 0]
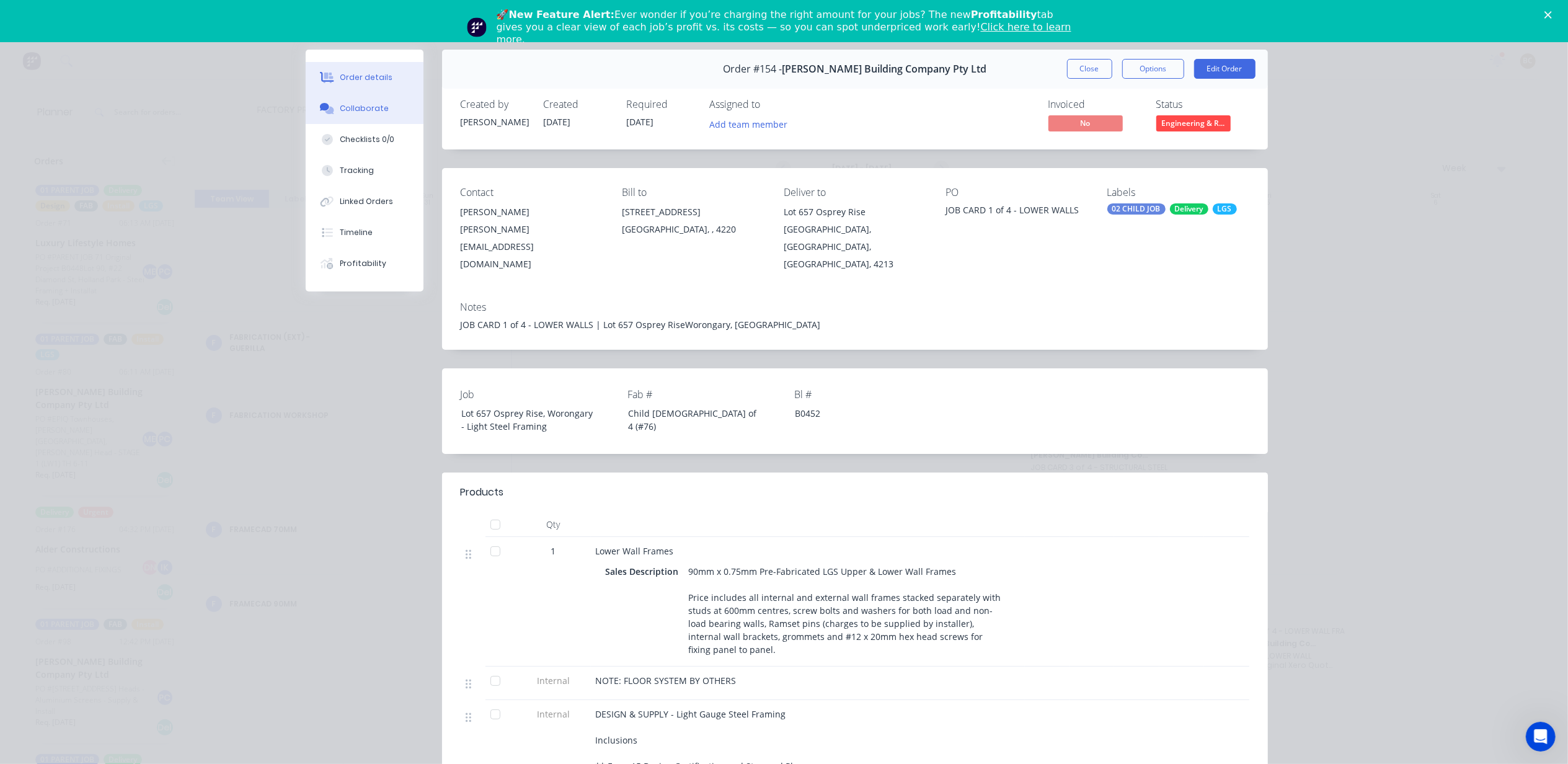
click at [341, 110] on div "Collaborate" at bounding box center [364, 108] width 49 height 11
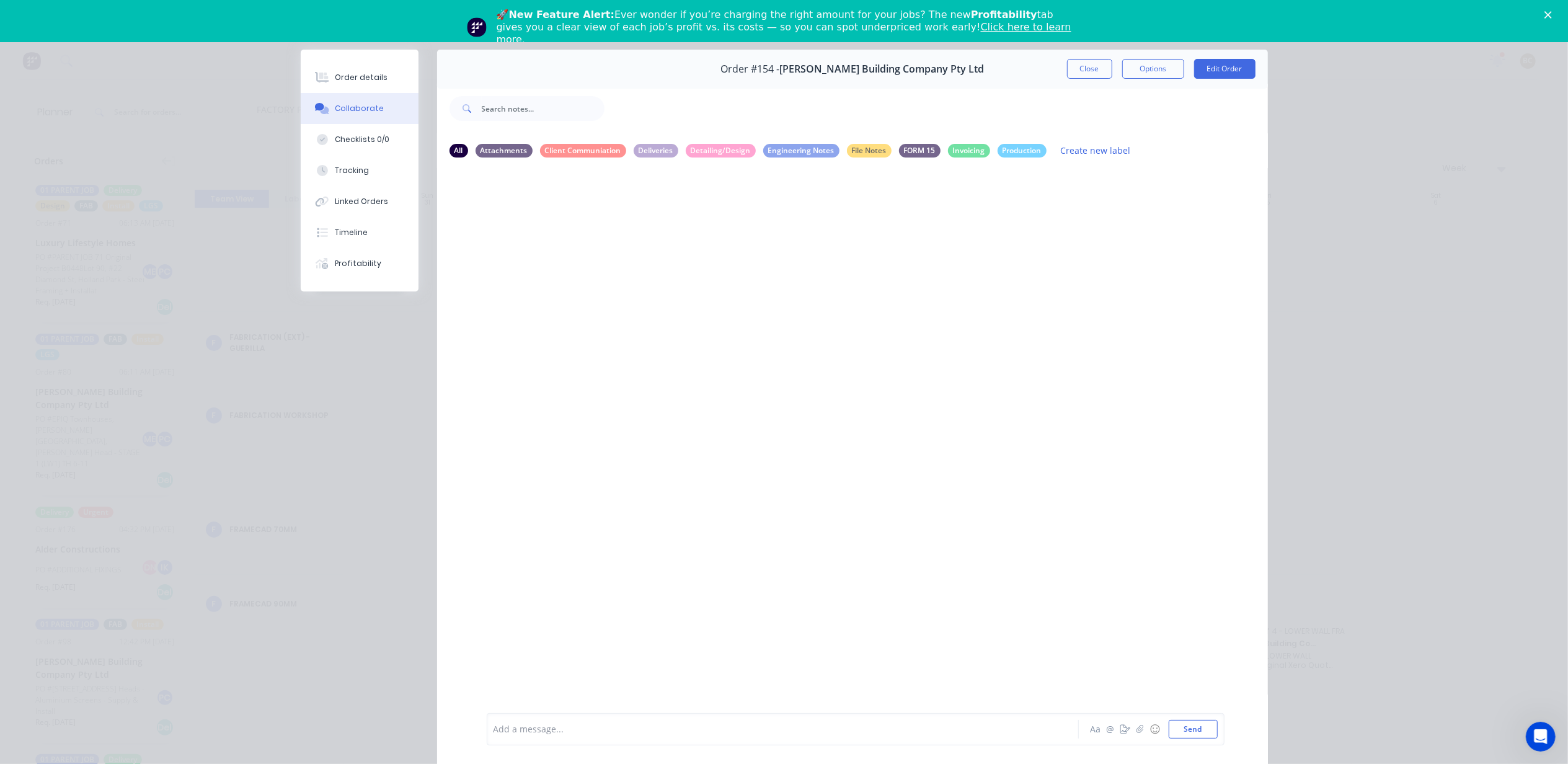
click at [597, 717] on div "Add a message... Aa @ ☺ Send" at bounding box center [855, 729] width 738 height 32
click at [590, 725] on div at bounding box center [765, 729] width 542 height 13
click at [331, 427] on div "Order #154 - [PERSON_NAME] Building Company Pty Ltd Close Options Edit Order Al…" at bounding box center [784, 416] width 968 height 732
click at [542, 721] on div "Add a message..." at bounding box center [764, 729] width 543 height 19
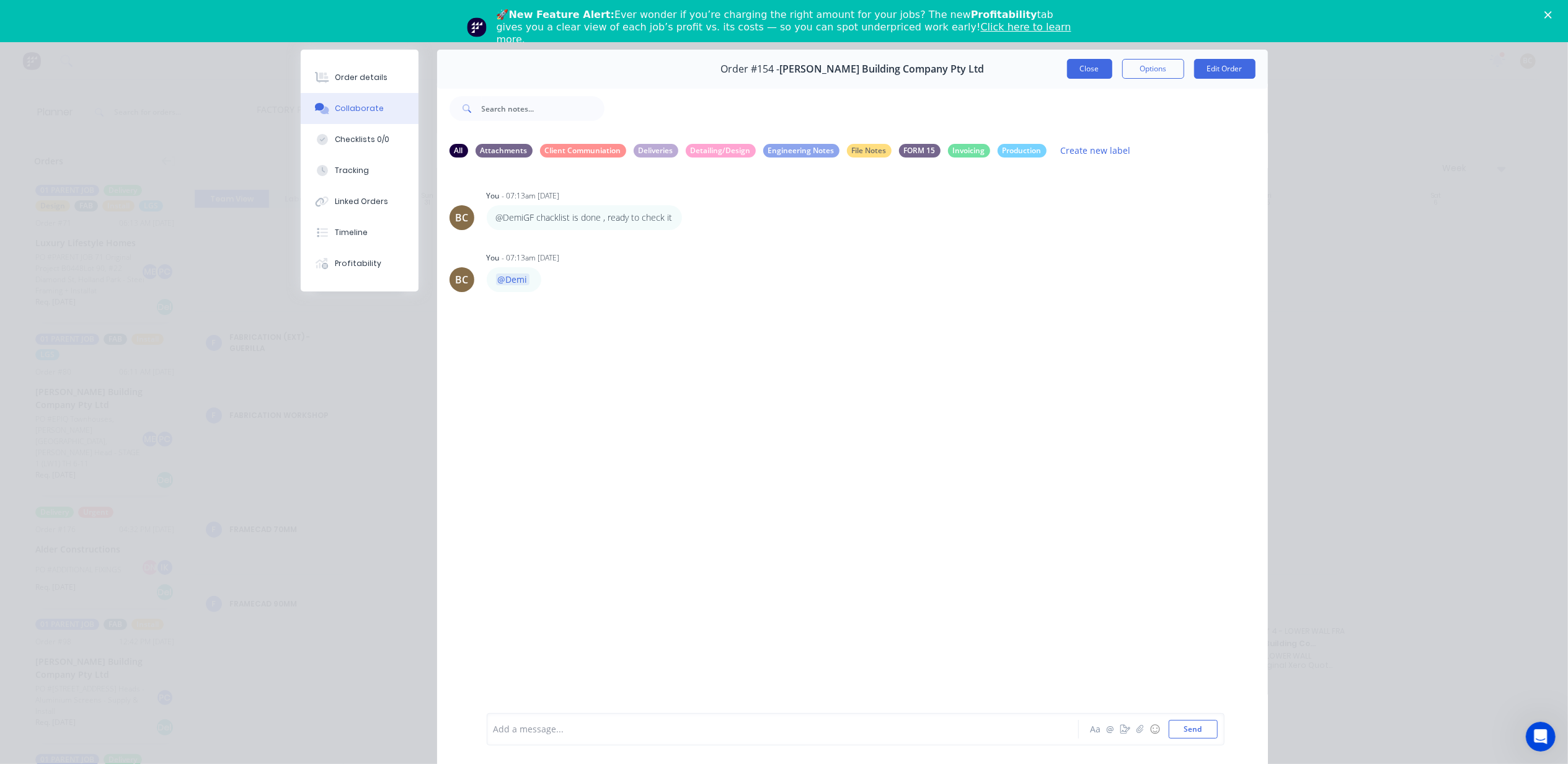
click at [1082, 67] on button "Close" at bounding box center [1090, 69] width 45 height 20
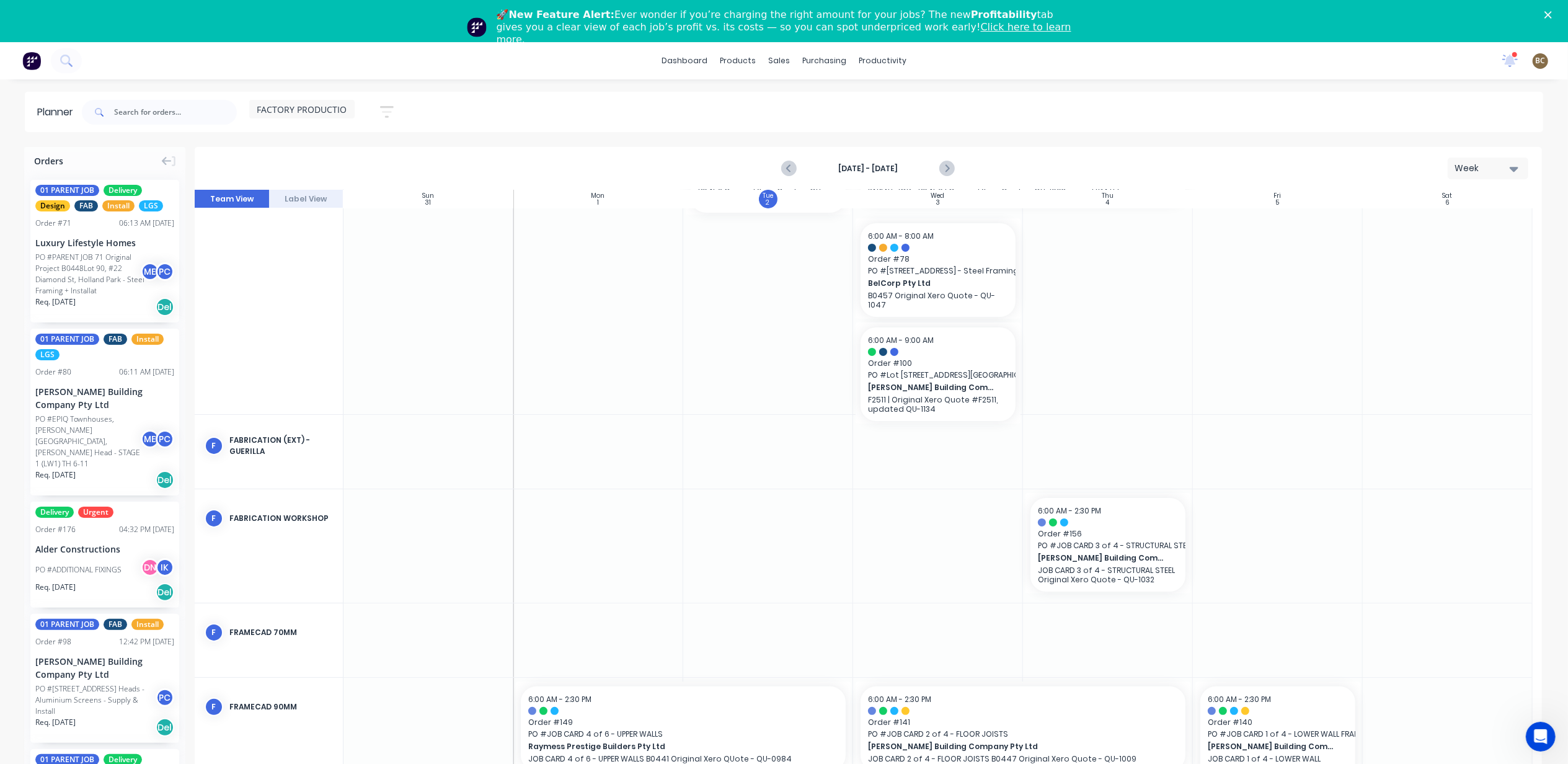
scroll to position [0, 0]
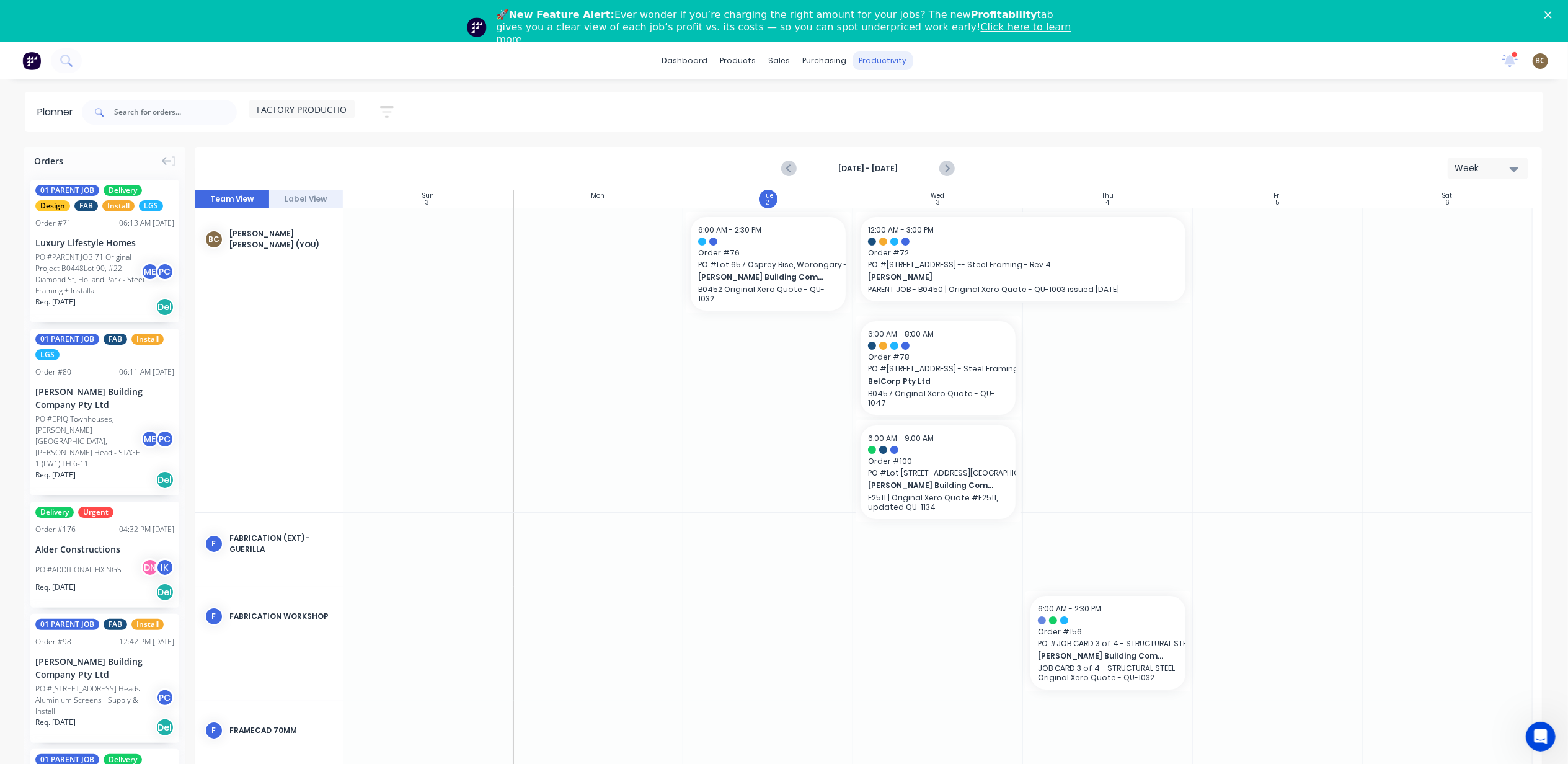
click at [874, 67] on div "productivity" at bounding box center [883, 60] width 60 height 19
click at [922, 97] on link "Workflow" at bounding box center [931, 101] width 165 height 25
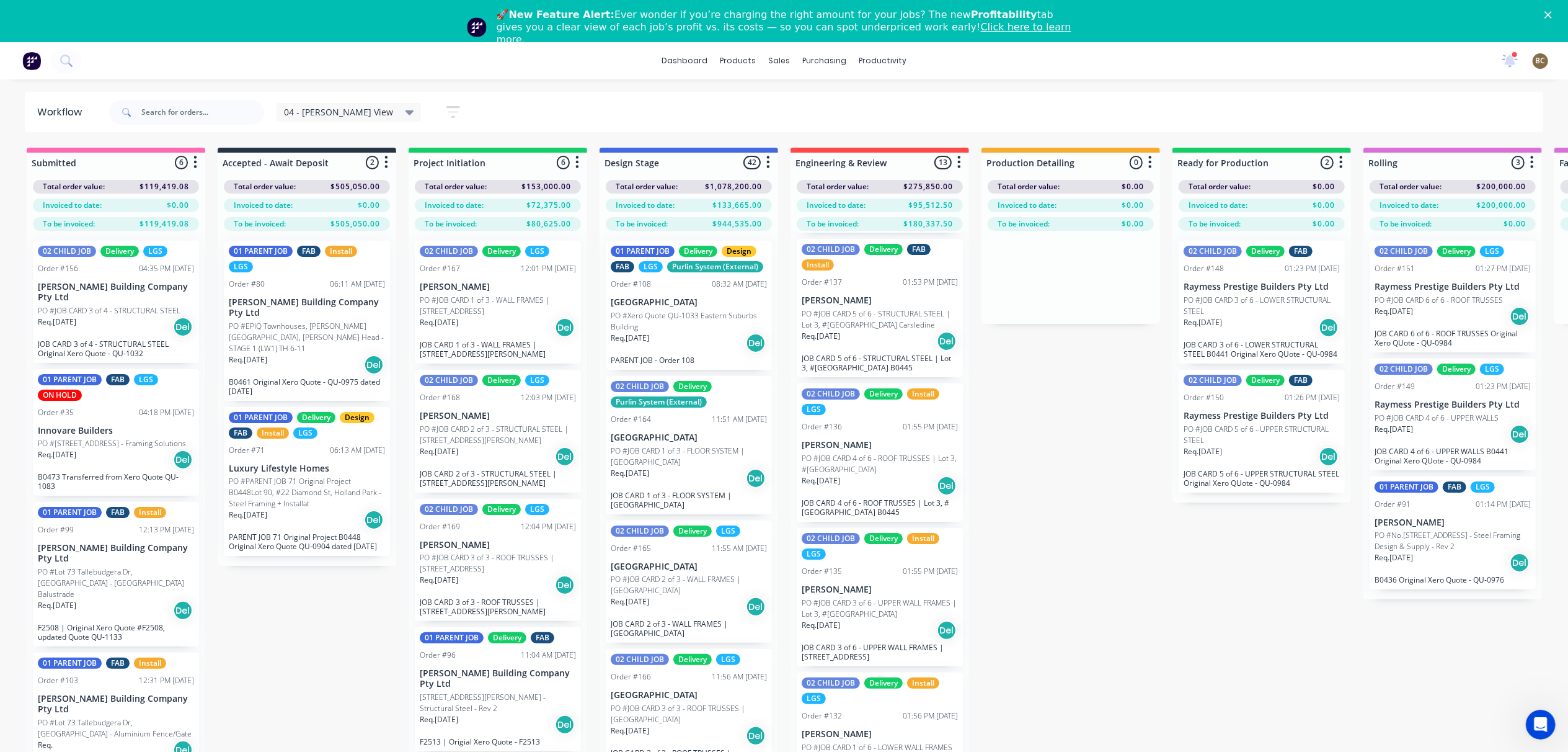
scroll to position [1142, 0]
